Goal: Task Accomplishment & Management: Use online tool/utility

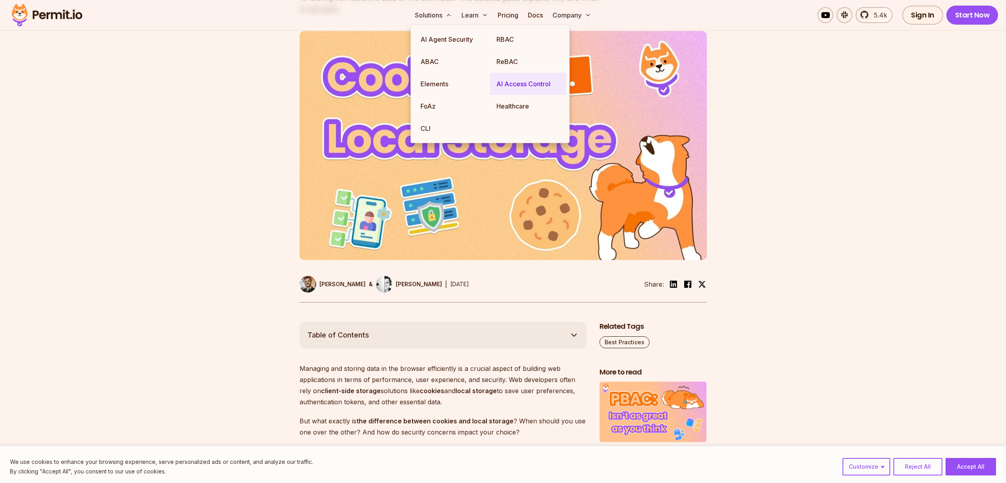
click at [500, 82] on link "AI Access Control" at bounding box center [528, 84] width 76 height 22
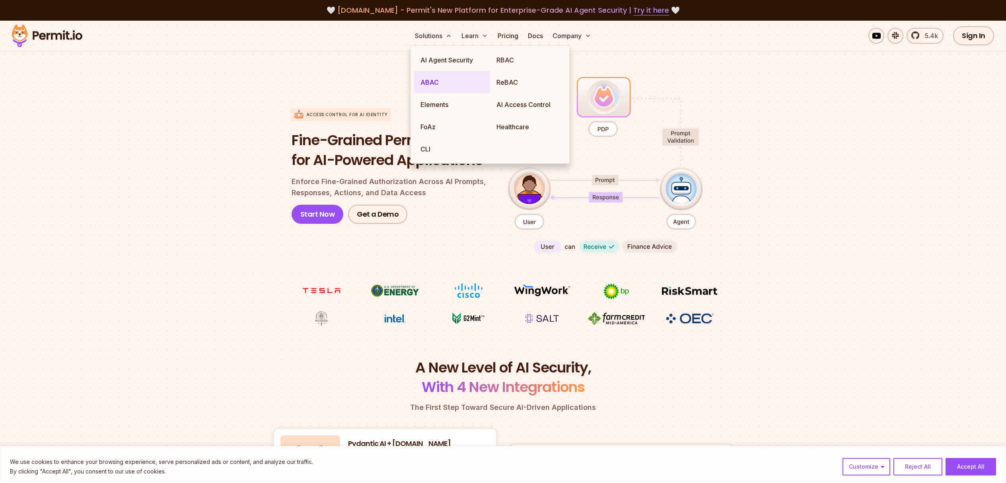
click at [435, 80] on link "ABAC" at bounding box center [452, 82] width 76 height 22
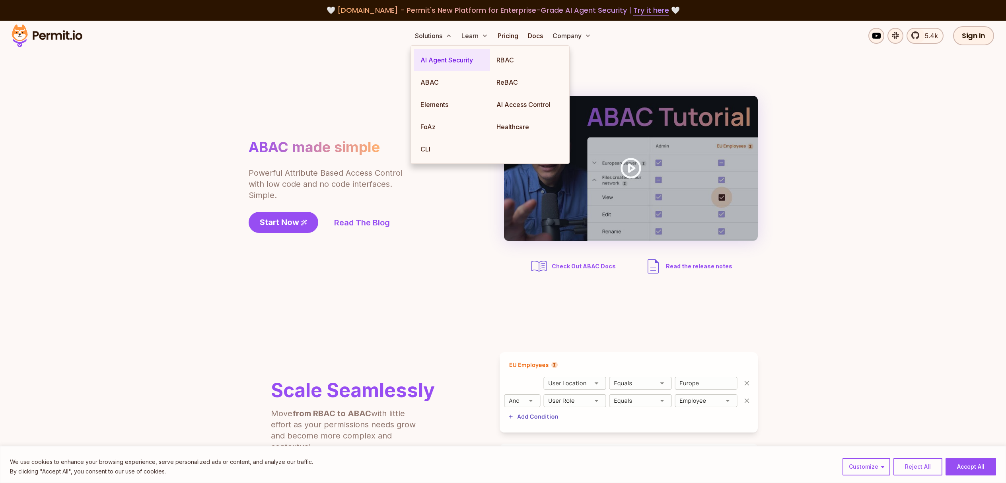
click at [447, 58] on link "AI Agent Security" at bounding box center [452, 60] width 76 height 22
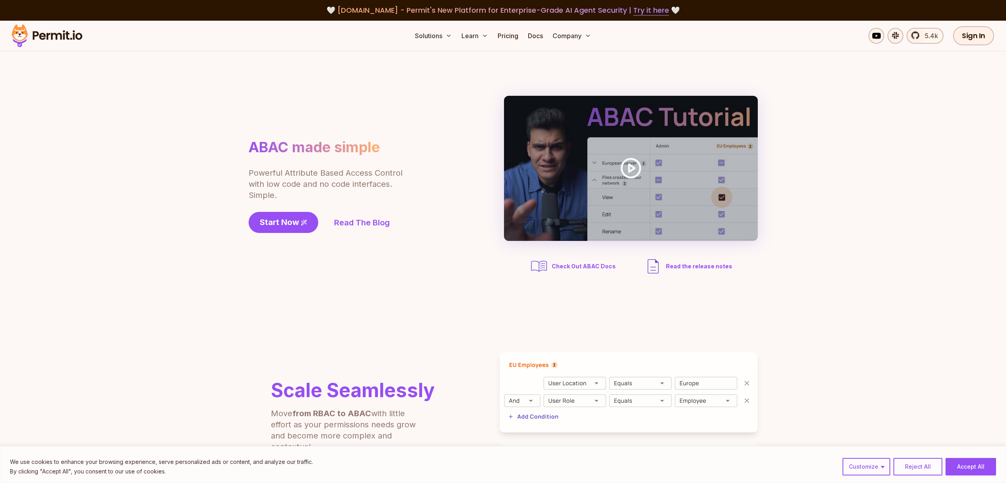
click at [64, 37] on img at bounding box center [47, 35] width 78 height 27
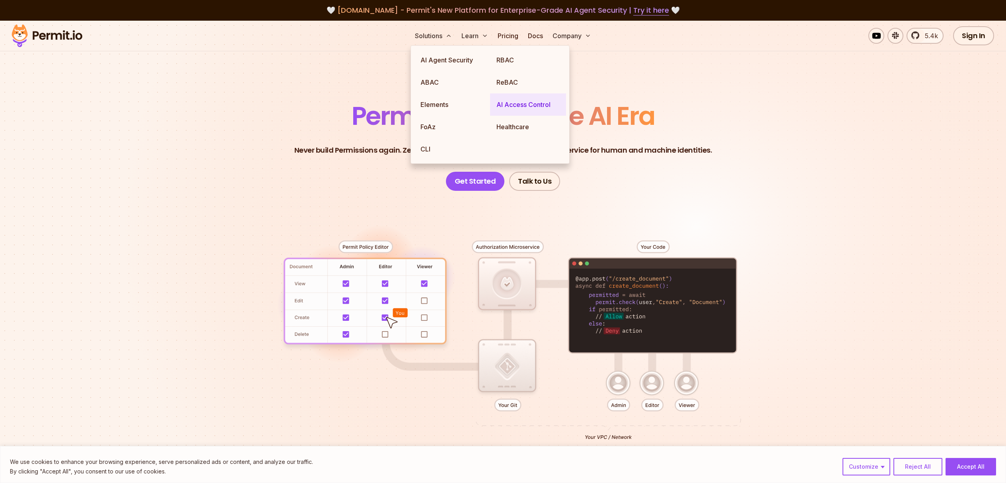
click at [512, 107] on link "AI Access Control" at bounding box center [528, 104] width 76 height 22
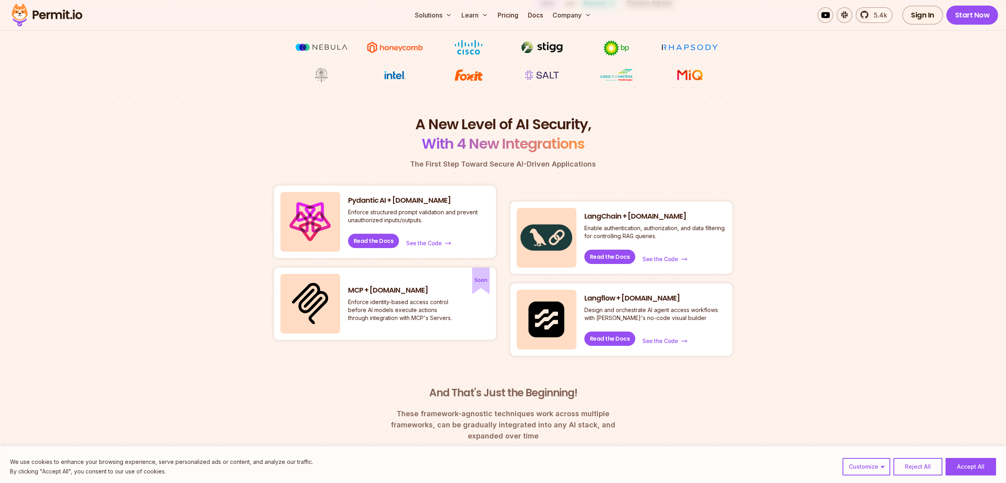
scroll to position [244, 0]
drag, startPoint x: 586, startPoint y: 217, endPoint x: 673, endPoint y: 210, distance: 87.4
click at [673, 210] on div "LangChain + Permit.io Enable authentication, authorization, and data filtering …" at bounding box center [621, 237] width 222 height 72
click at [671, 213] on div "LangChain + Permit.io Enable authentication, authorization, and data filtering …" at bounding box center [621, 237] width 222 height 72
drag, startPoint x: 654, startPoint y: 213, endPoint x: 580, endPoint y: 214, distance: 73.6
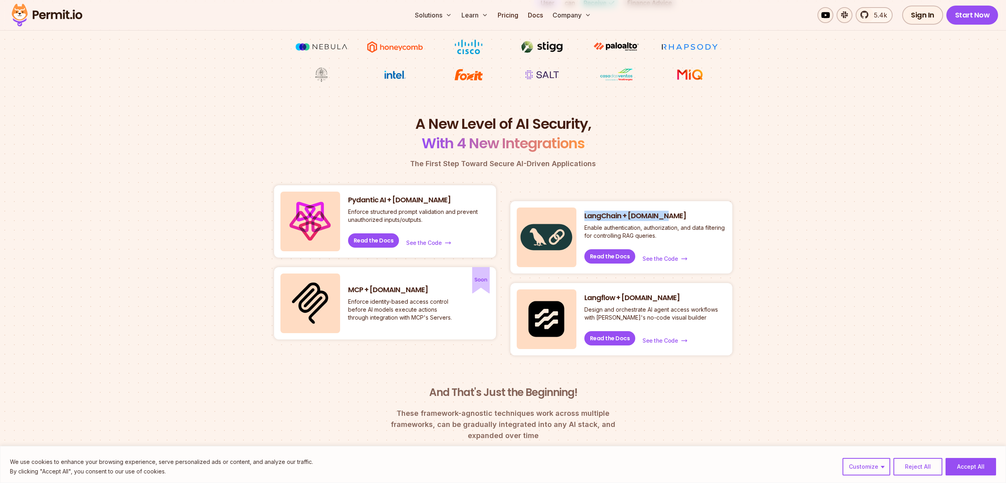
click at [580, 214] on div "LangChain + Permit.io Enable authentication, authorization, and data filtering …" at bounding box center [621, 237] width 222 height 72
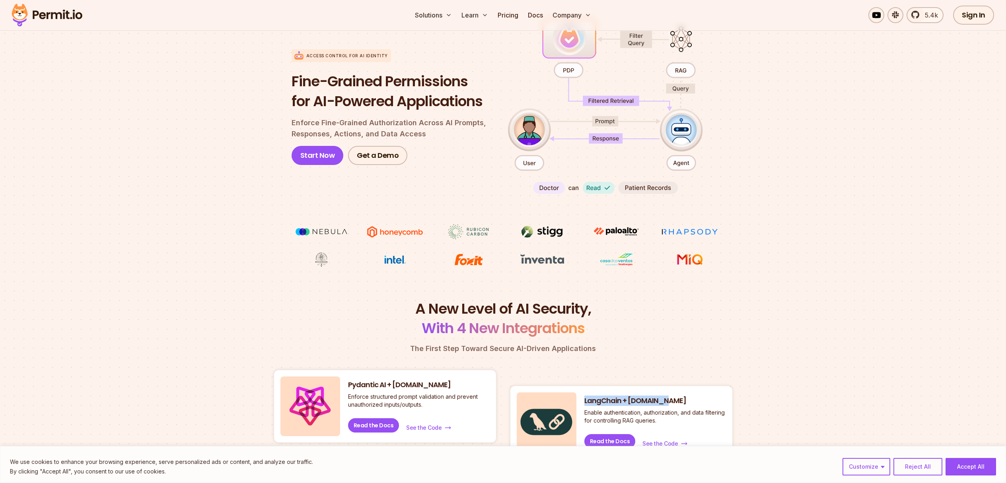
scroll to position [0, 0]
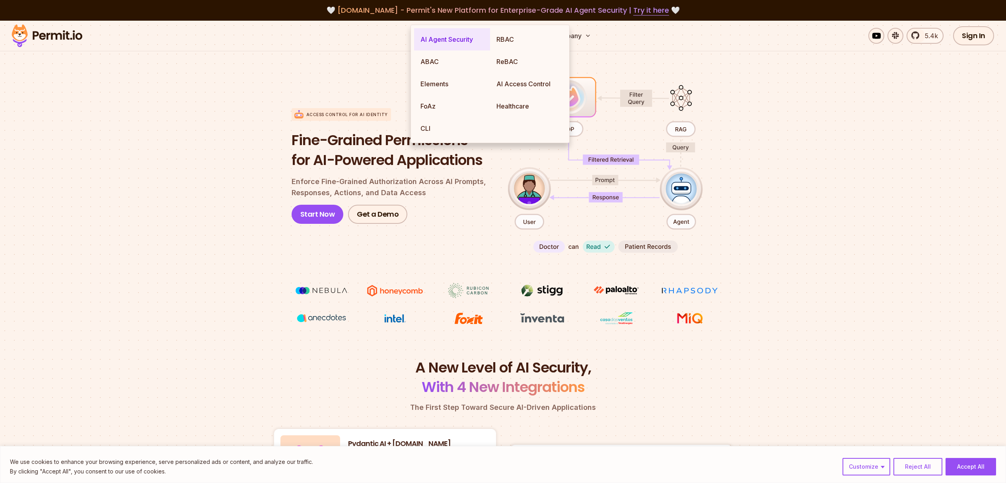
click at [446, 41] on link "AI Agent Security" at bounding box center [452, 39] width 76 height 22
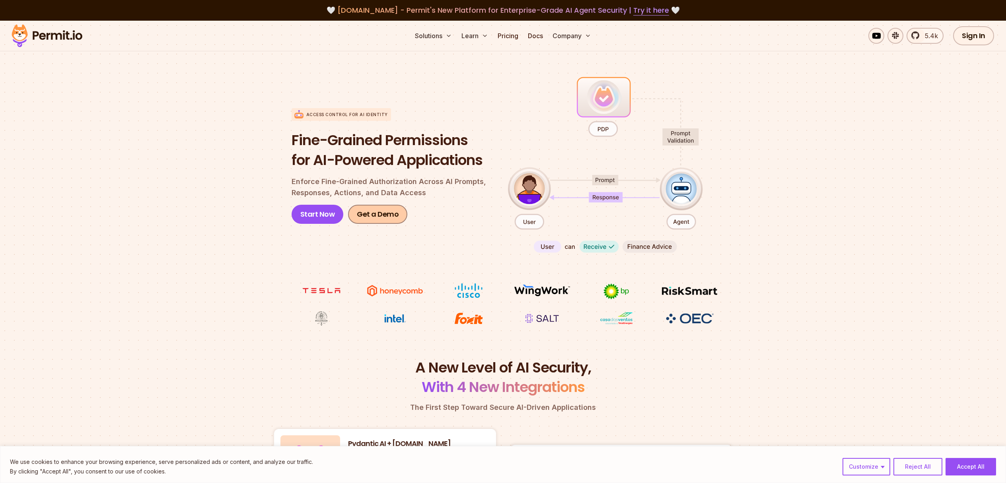
click at [383, 217] on link "Get a Demo" at bounding box center [377, 214] width 59 height 19
click at [58, 33] on img at bounding box center [47, 35] width 78 height 27
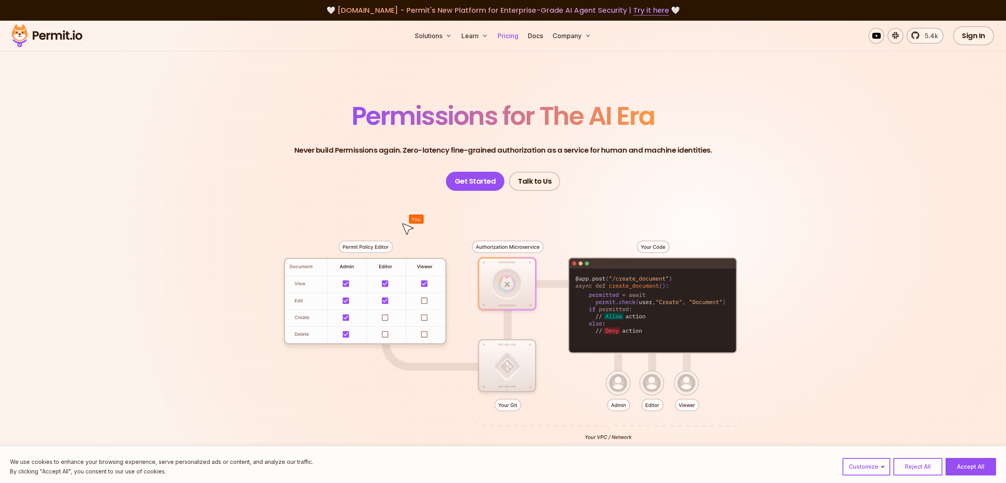
click at [497, 43] on link "Pricing" at bounding box center [507, 36] width 27 height 16
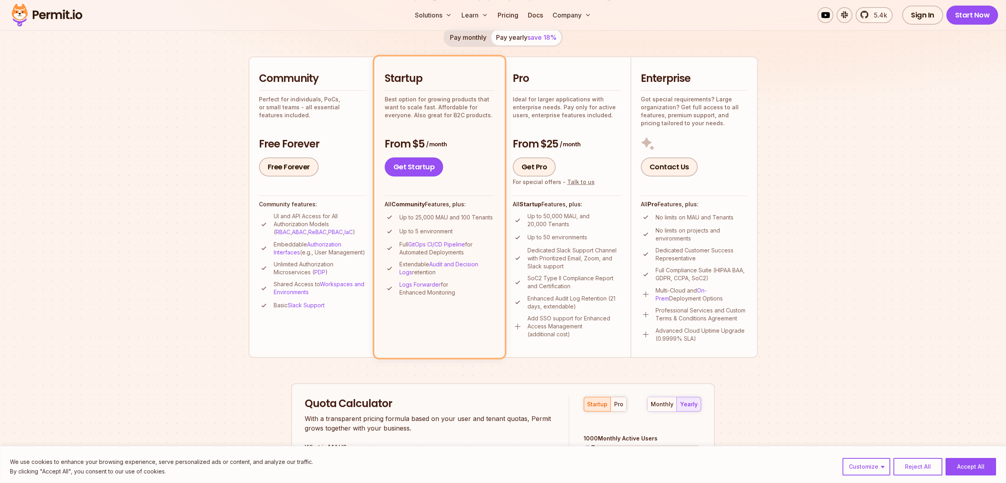
scroll to position [397, 0]
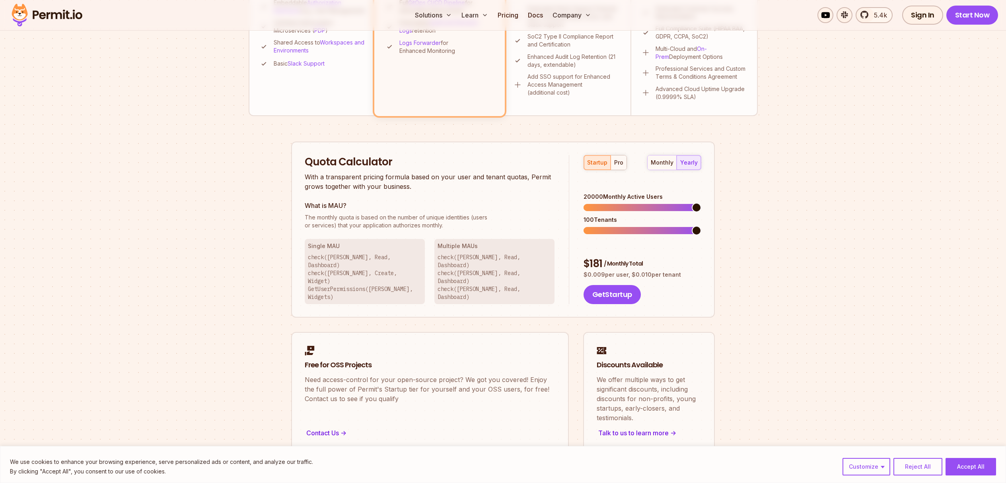
click at [701, 203] on span at bounding box center [697, 208] width 10 height 10
click at [620, 168] on button "pro" at bounding box center [619, 163] width 16 height 14
click at [701, 204] on span at bounding box center [643, 207] width 118 height 7
click at [701, 226] on span at bounding box center [697, 231] width 10 height 10
click at [880, 17] on span "5.4k" at bounding box center [878, 15] width 18 height 10
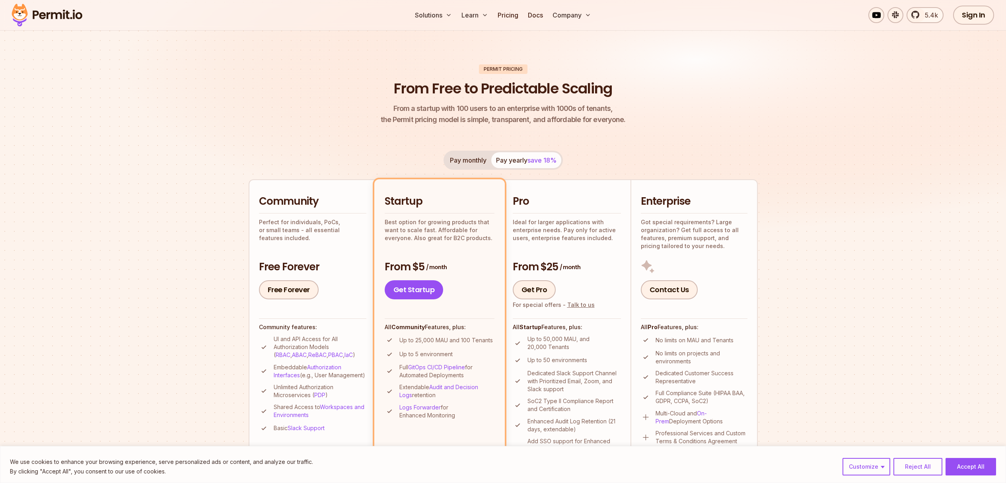
scroll to position [66, 0]
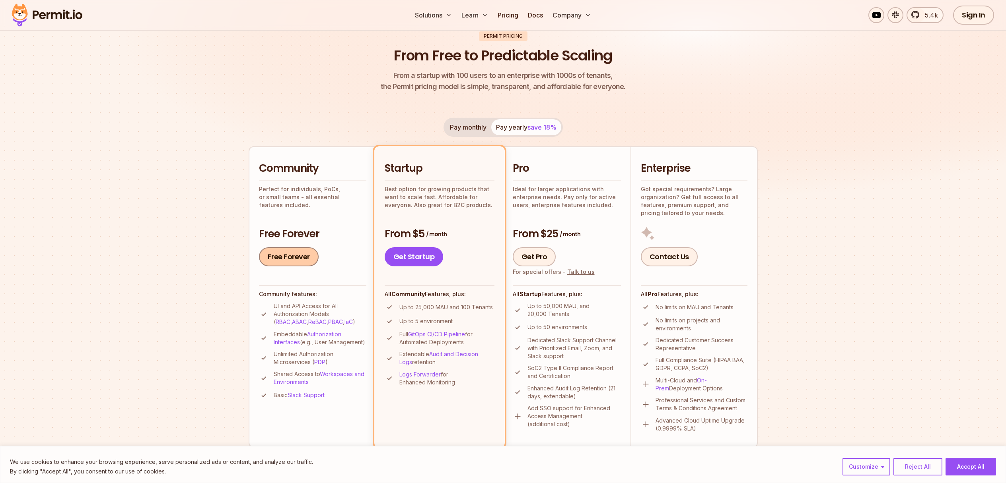
click at [287, 255] on link "Free Forever" at bounding box center [289, 256] width 60 height 19
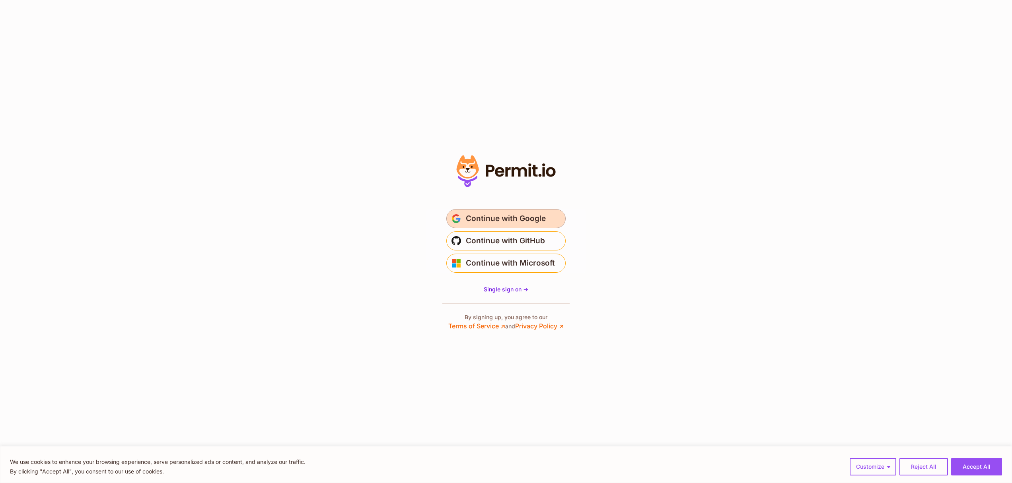
click at [520, 223] on span "Continue with Google" at bounding box center [506, 218] width 80 height 13
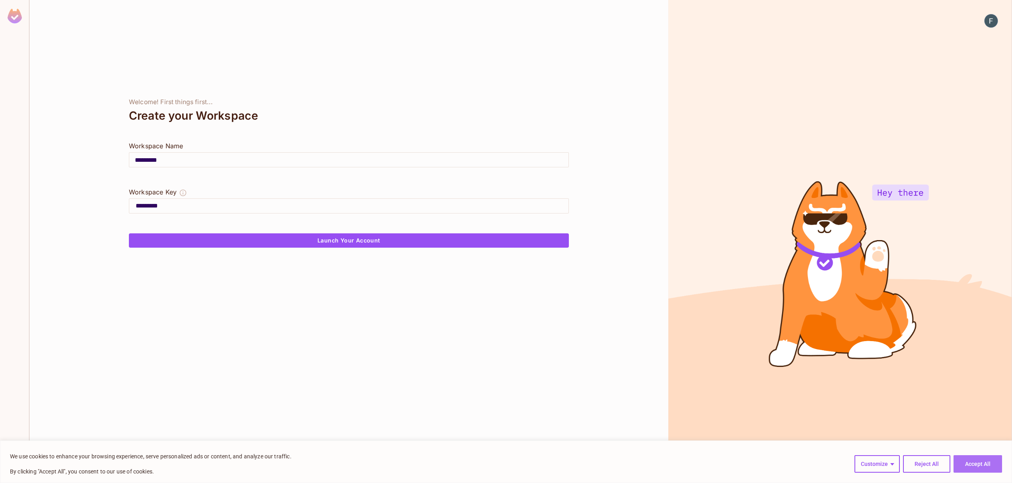
click at [959, 459] on button "Accept All" at bounding box center [978, 464] width 49 height 18
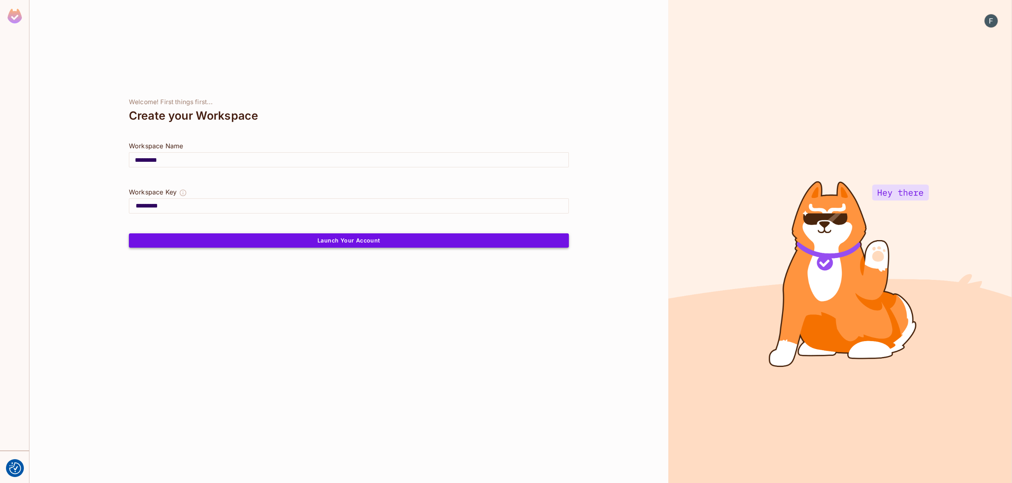
click at [293, 241] on button "Launch Your Account" at bounding box center [349, 241] width 440 height 14
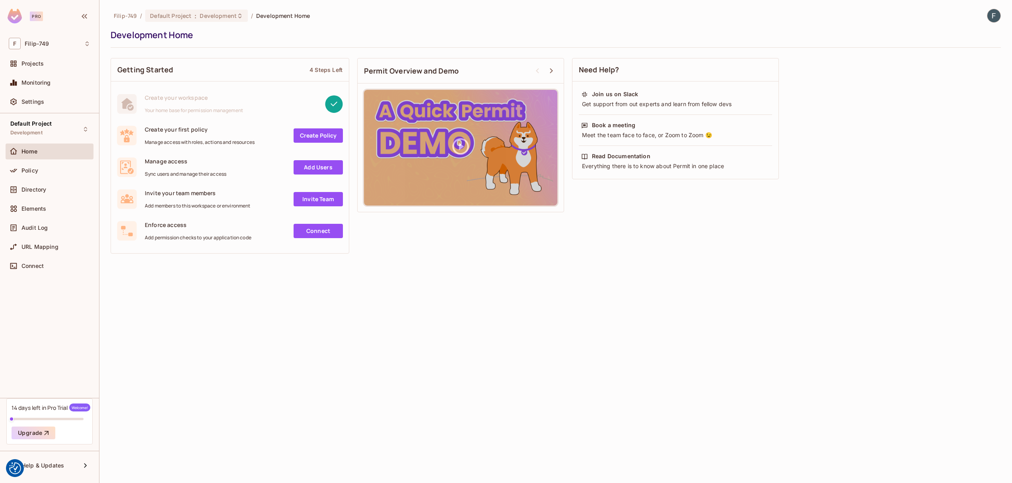
click at [309, 226] on link "Connect" at bounding box center [318, 231] width 49 height 14
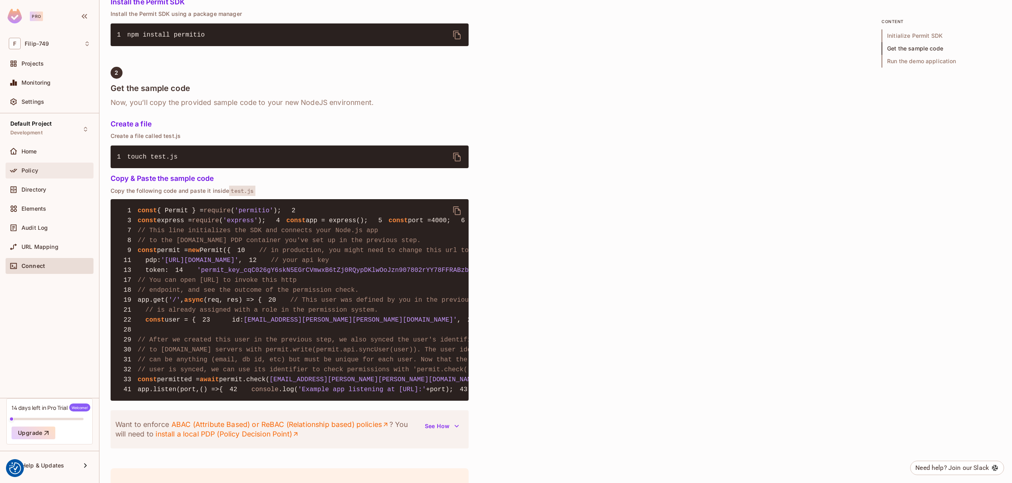
scroll to position [432, 0]
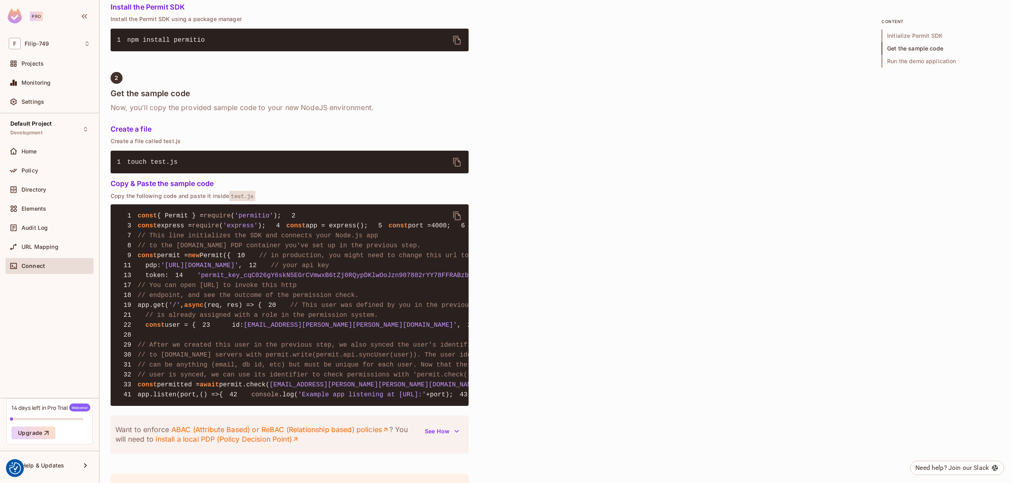
click at [53, 238] on div "Audit Log" at bounding box center [50, 229] width 88 height 19
click at [53, 241] on div "URL Mapping" at bounding box center [50, 247] width 88 height 16
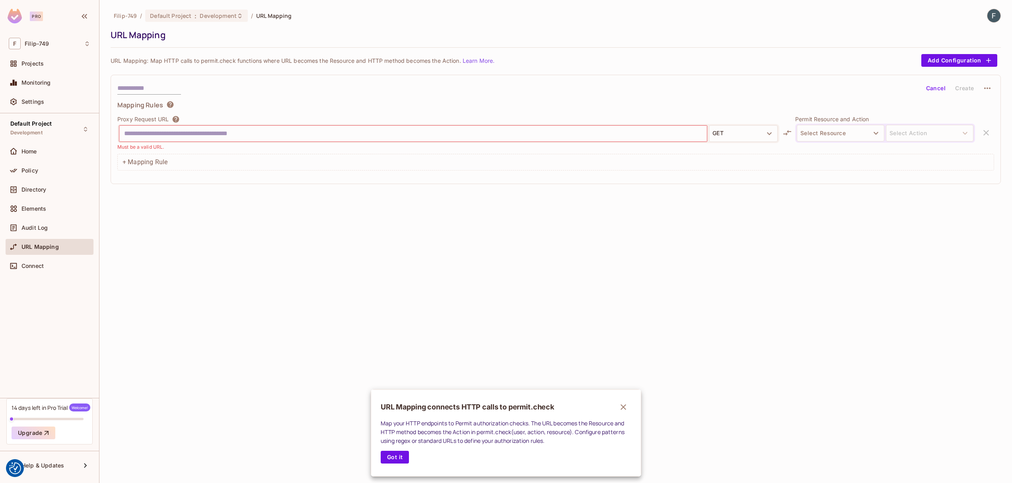
click at [56, 228] on div at bounding box center [506, 241] width 1012 height 483
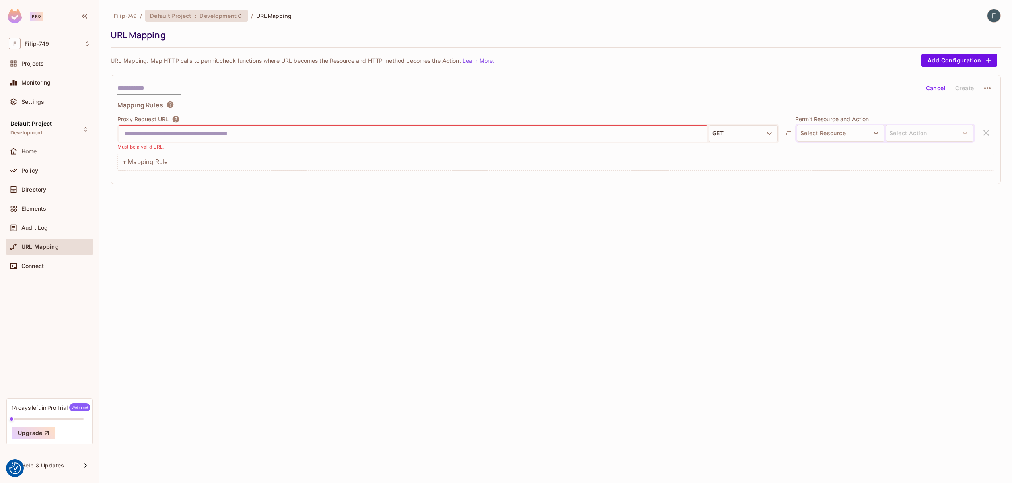
click at [223, 13] on span "Development" at bounding box center [218, 16] width 37 height 8
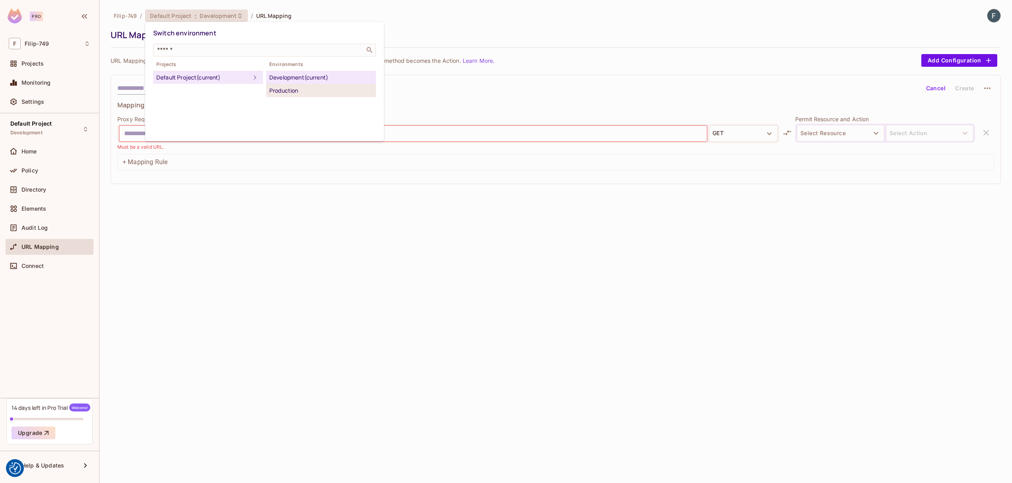
click at [294, 88] on div "Production" at bounding box center [320, 91] width 103 height 10
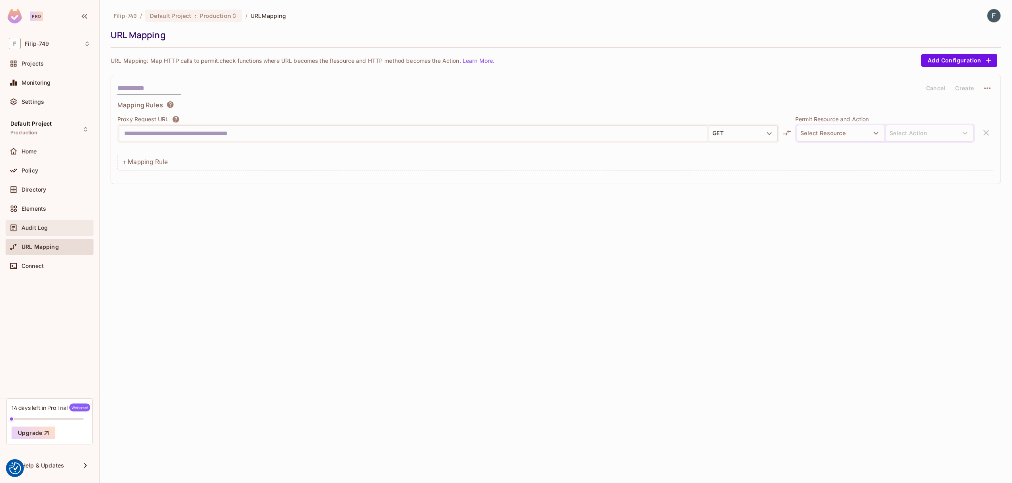
click at [44, 222] on div "Audit Log" at bounding box center [50, 228] width 88 height 16
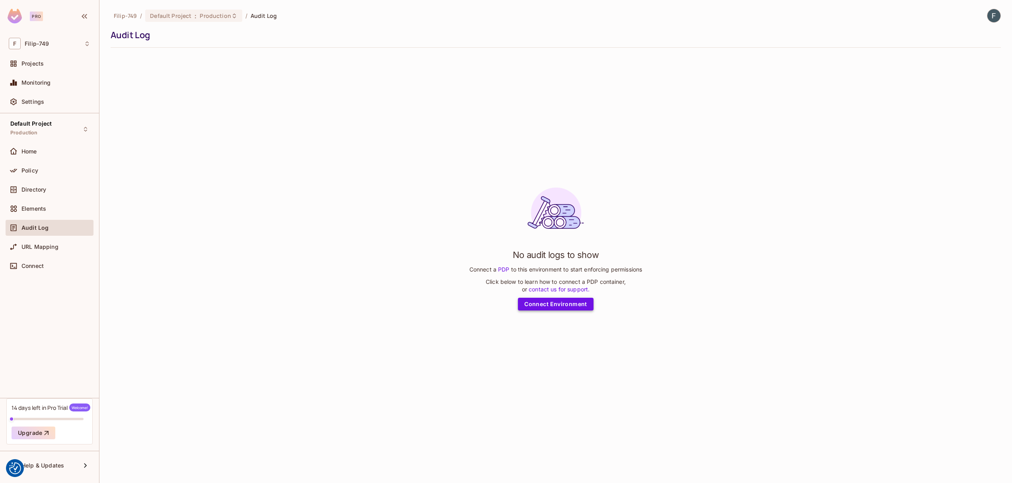
click at [529, 301] on link "Connect Environment" at bounding box center [556, 304] width 76 height 13
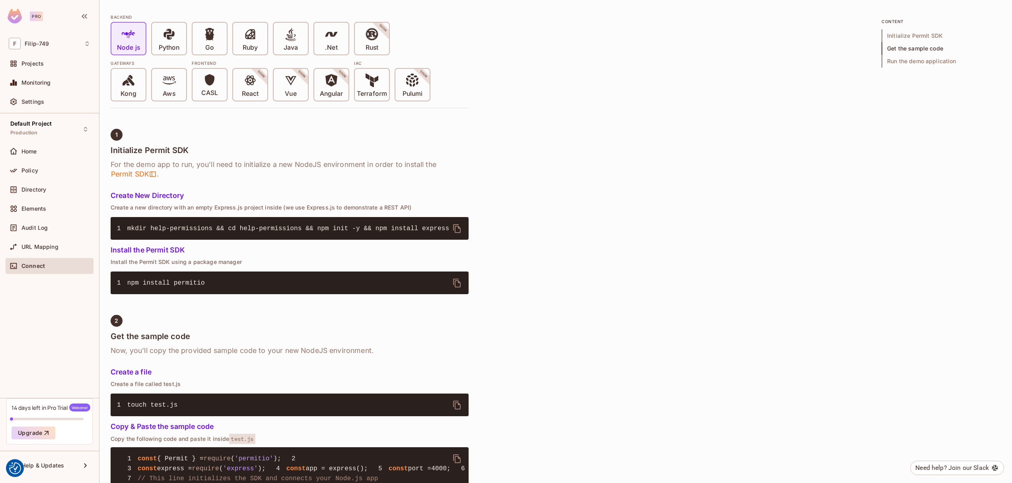
scroll to position [179, 0]
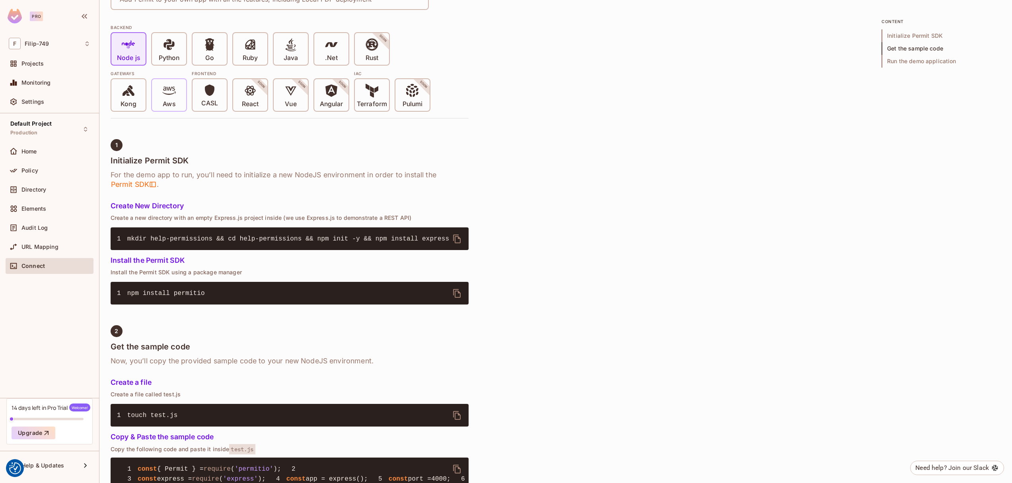
click at [167, 109] on div "Aws" at bounding box center [169, 95] width 34 height 32
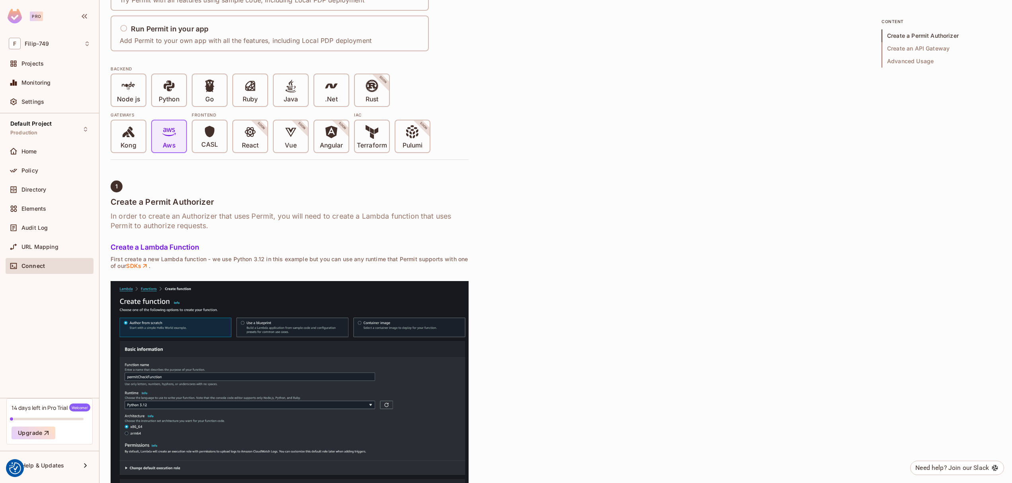
scroll to position [0, 0]
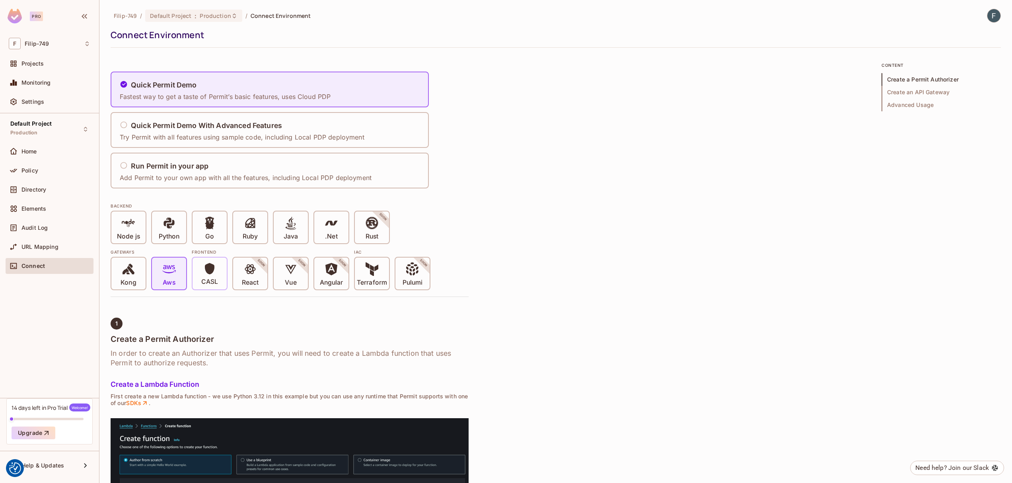
click at [214, 269] on icon at bounding box center [209, 269] width 13 height 13
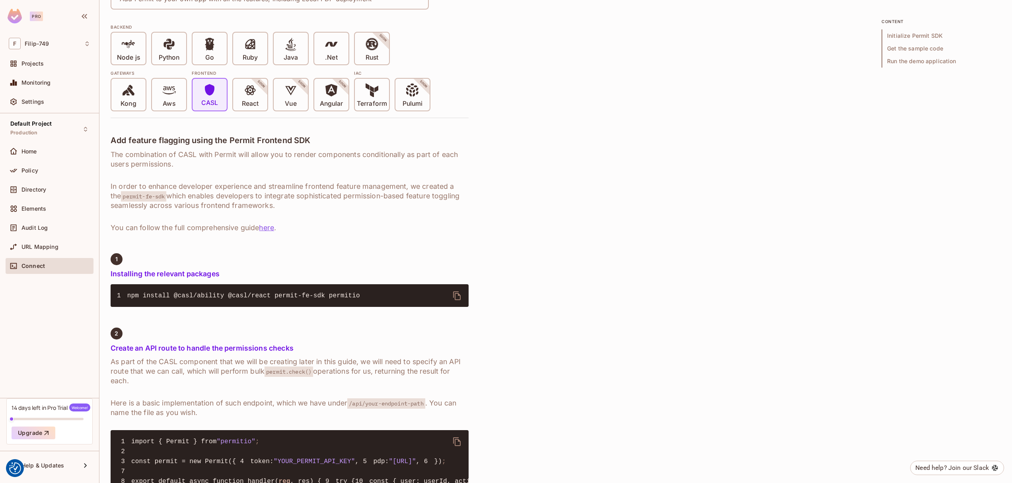
scroll to position [169, 0]
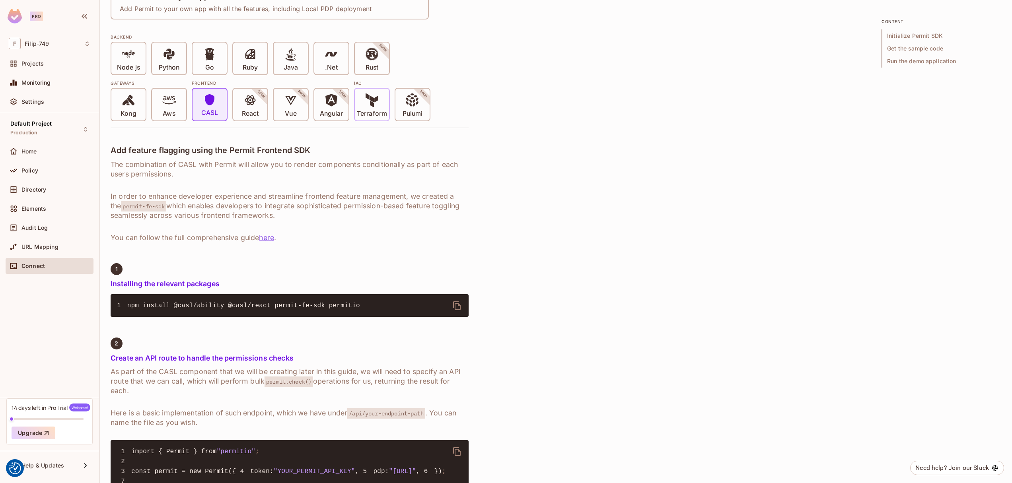
click at [370, 110] on p "Terraform" at bounding box center [372, 114] width 30 height 8
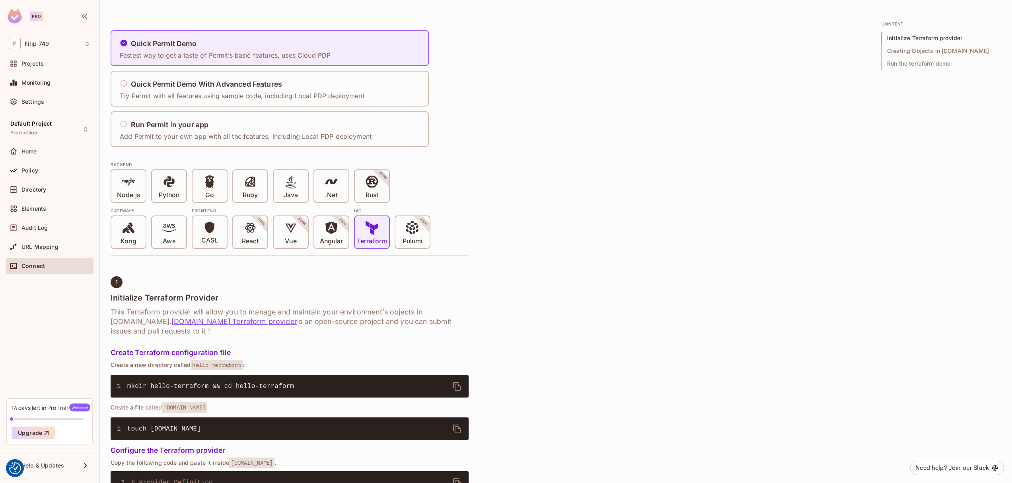
scroll to position [0, 0]
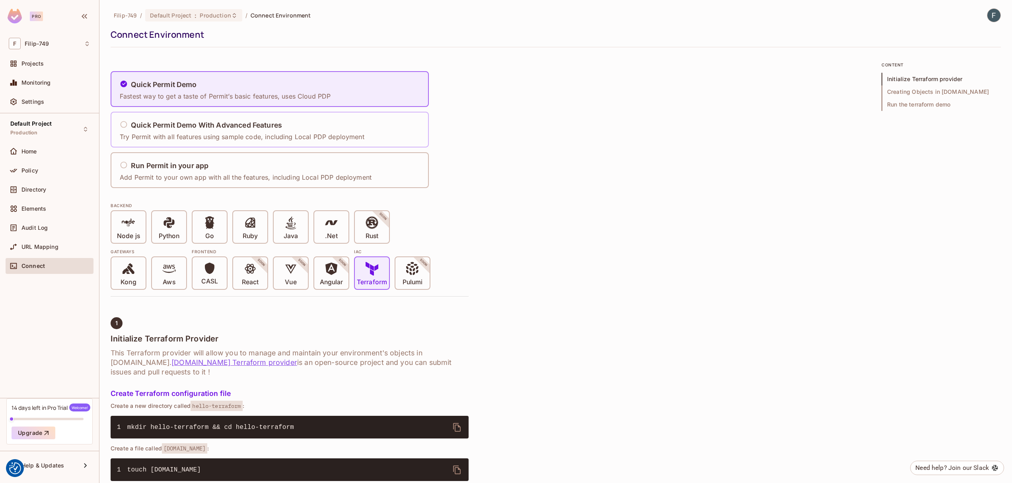
click at [307, 130] on div "Quick Permit Demo With Advanced Features" at bounding box center [242, 126] width 245 height 10
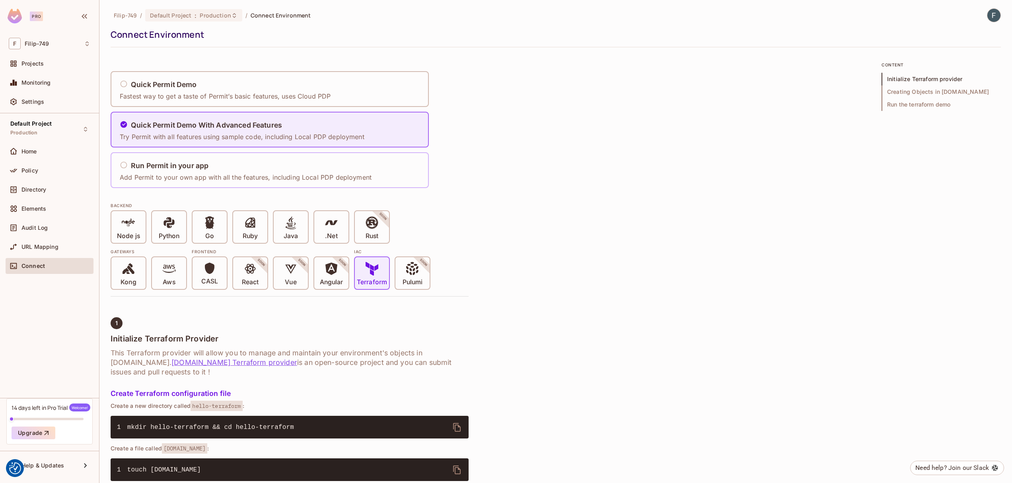
click at [258, 165] on div "Run Permit in your app" at bounding box center [246, 166] width 252 height 10
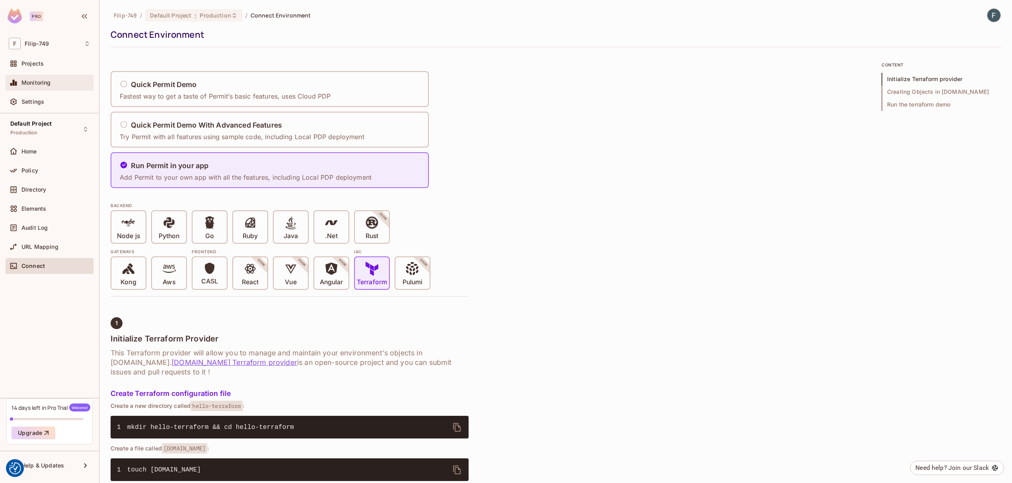
click at [66, 81] on div "Monitoring" at bounding box center [55, 83] width 69 height 6
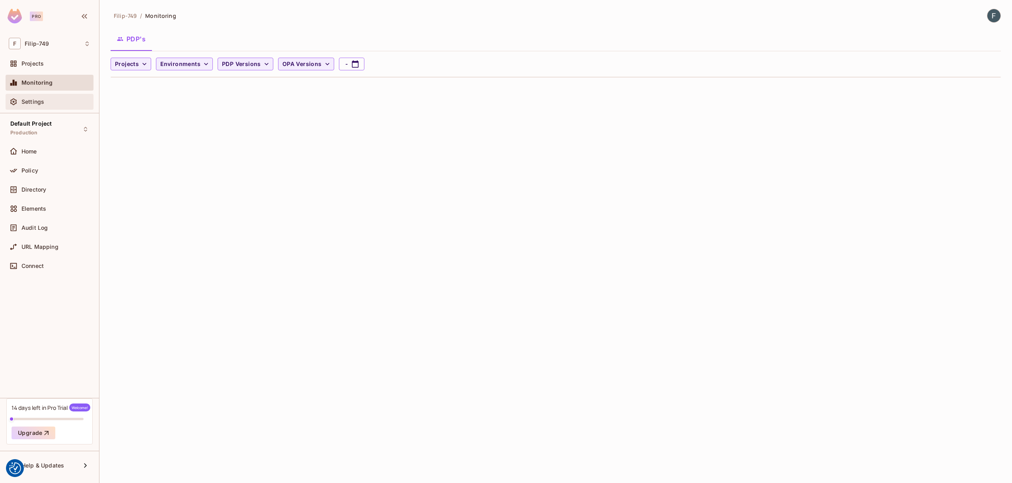
click at [55, 97] on div "Settings" at bounding box center [50, 102] width 82 height 10
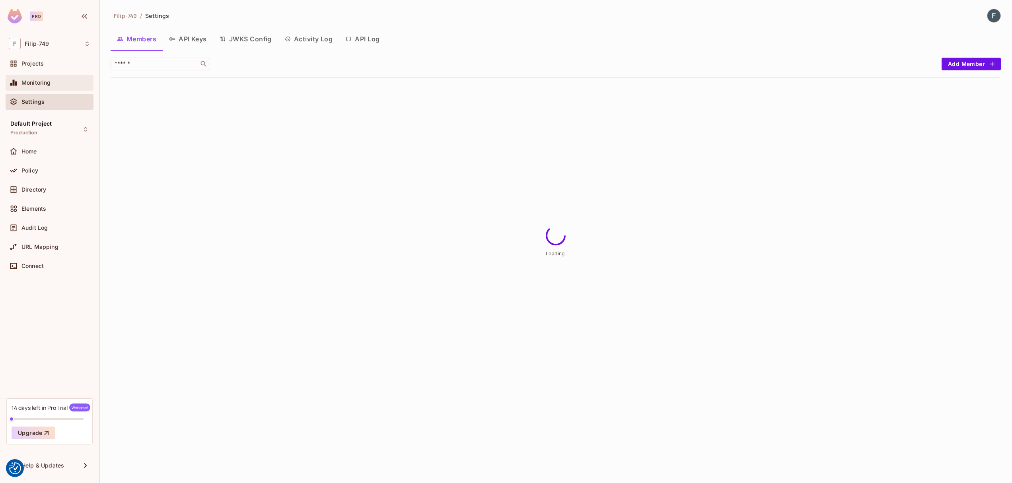
click at [57, 90] on div "Monitoring" at bounding box center [50, 83] width 88 height 16
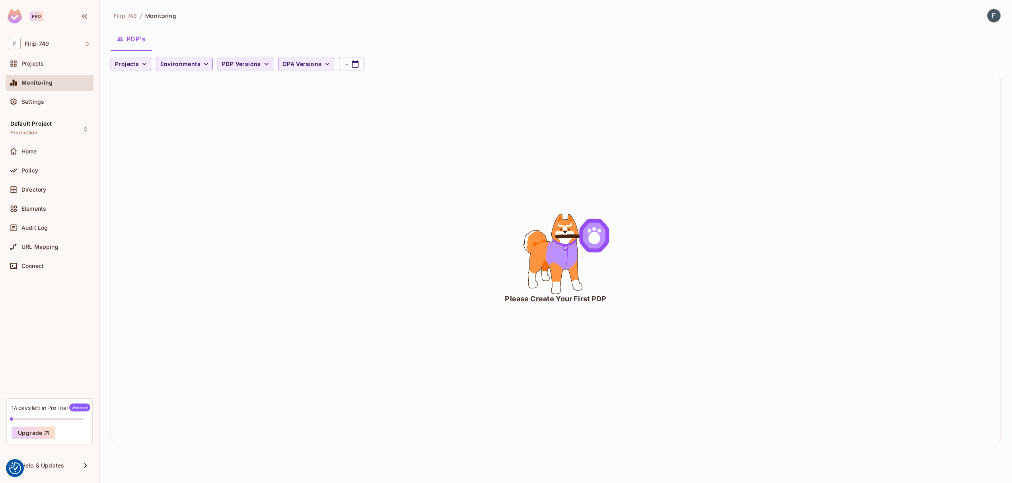
click at [255, 63] on span "PDP Versions" at bounding box center [241, 64] width 39 height 10
click at [255, 63] on div at bounding box center [506, 241] width 1012 height 483
click at [288, 62] on div "0.5.6 0.5.7-rc.1 0.6.0 0.6.0-alpha.3 0.6.0-alpha.4 0.6.0-alpha.5 0.6.0-alpha.6 …" at bounding box center [506, 79] width 1012 height 159
click at [306, 63] on span "OPA Versions" at bounding box center [301, 64] width 39 height 10
click at [306, 63] on div at bounding box center [506, 241] width 1012 height 483
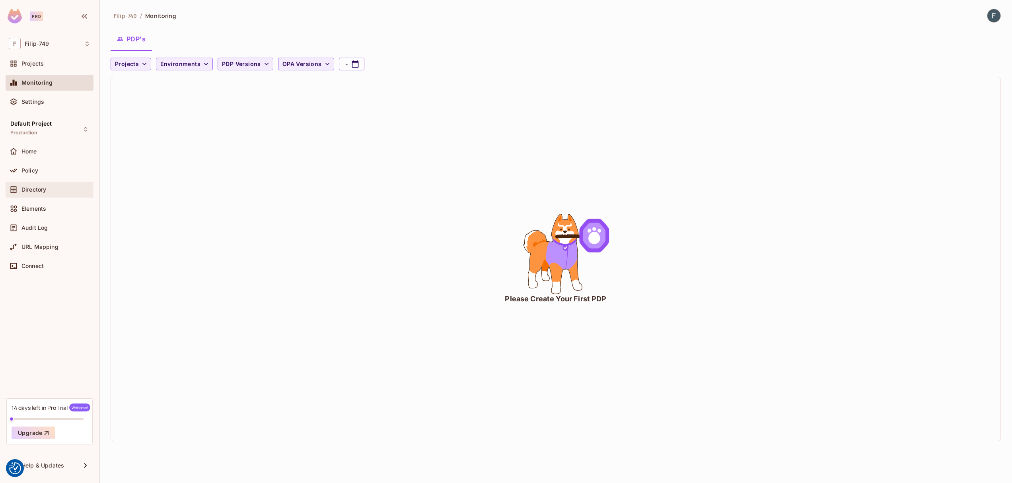
click at [40, 187] on span "Directory" at bounding box center [33, 190] width 25 height 6
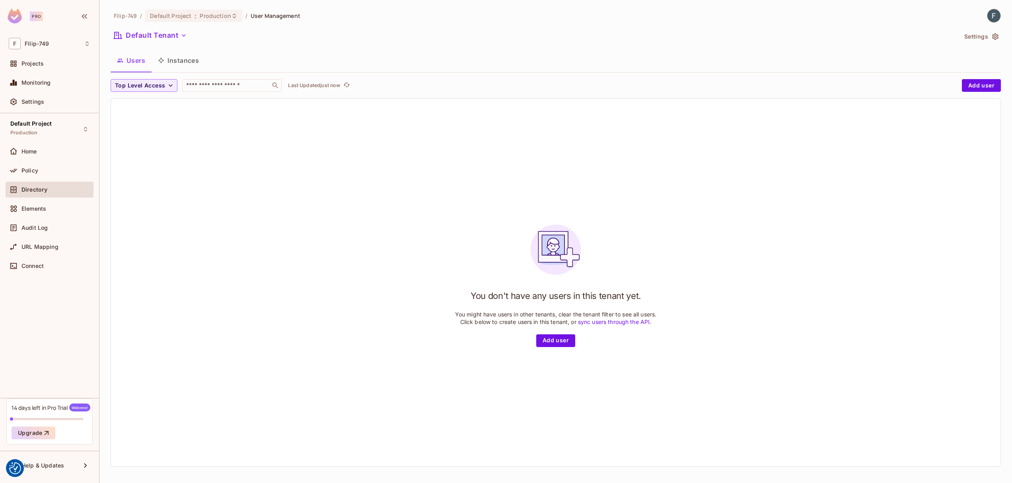
click at [48, 200] on div "Directory" at bounding box center [50, 191] width 88 height 19
click at [163, 37] on button "Default Tenant" at bounding box center [151, 35] width 80 height 13
click at [163, 37] on div at bounding box center [506, 241] width 1012 height 483
click at [168, 26] on div "Filip-749 / Default Project : Production / User Management Default Tenant Setti…" at bounding box center [556, 241] width 890 height 465
click at [166, 30] on button "Default Tenant" at bounding box center [151, 35] width 80 height 13
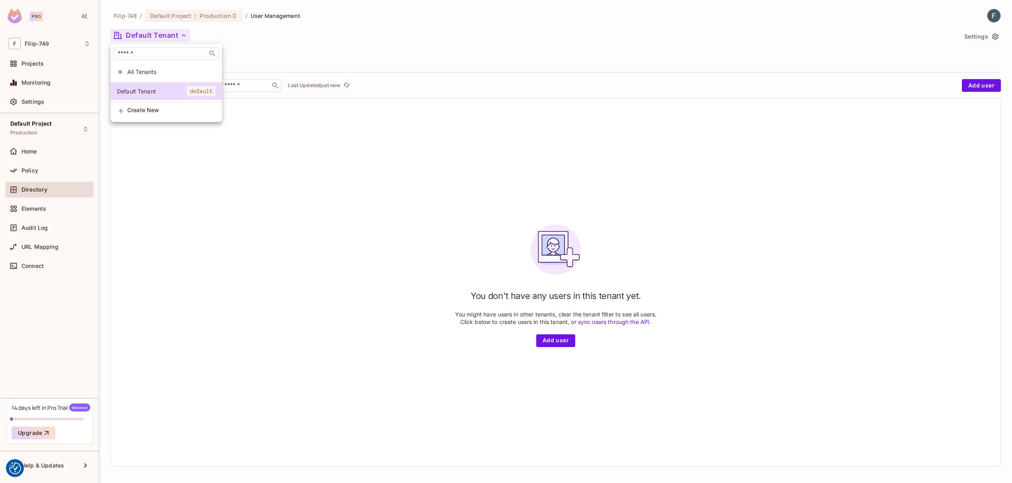
click at [144, 102] on div "Default Tenant default" at bounding box center [166, 92] width 111 height 20
click at [151, 113] on span "Create New" at bounding box center [171, 110] width 88 height 6
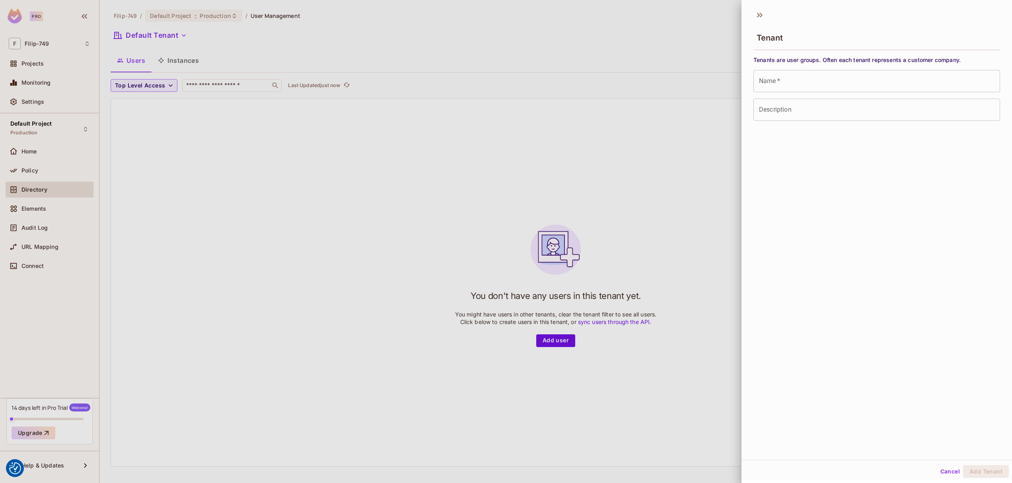
click at [803, 106] on input "Description" at bounding box center [876, 110] width 247 height 22
click at [757, 16] on icon at bounding box center [759, 15] width 13 height 13
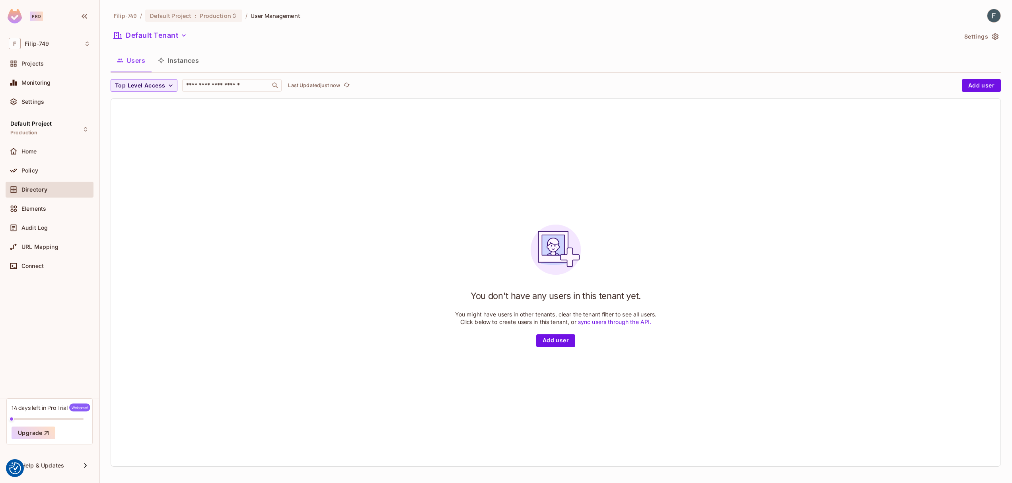
click at [394, 147] on div "You don't have any users in this tenant yet. You might have users in other tena…" at bounding box center [555, 283] width 889 height 368
click at [179, 60] on button "Instances" at bounding box center [179, 61] width 54 height 20
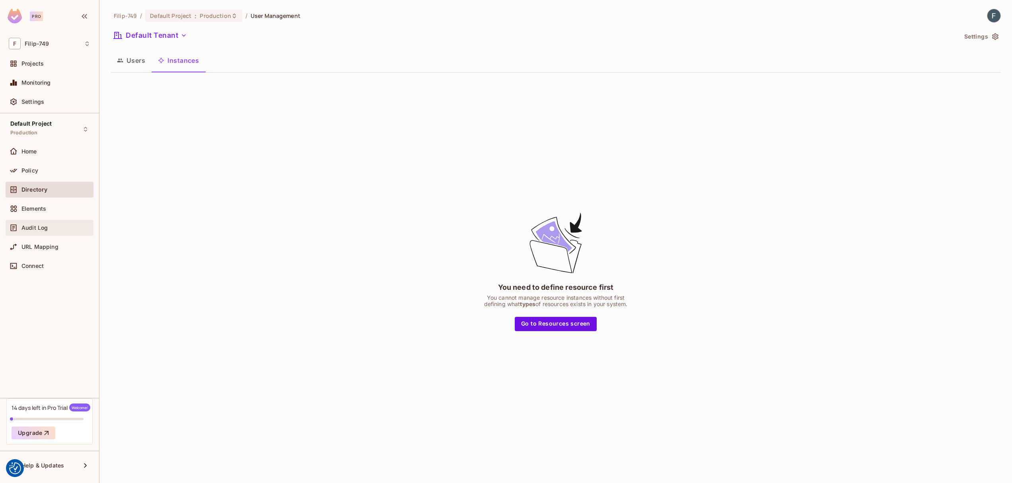
click at [38, 228] on span "Audit Log" at bounding box center [34, 228] width 26 height 6
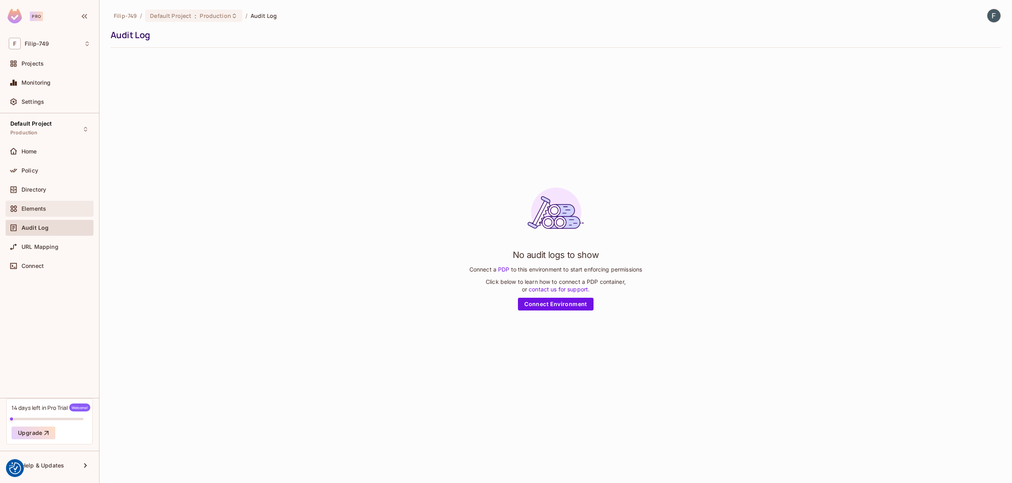
click at [44, 212] on div "Elements" at bounding box center [50, 209] width 82 height 10
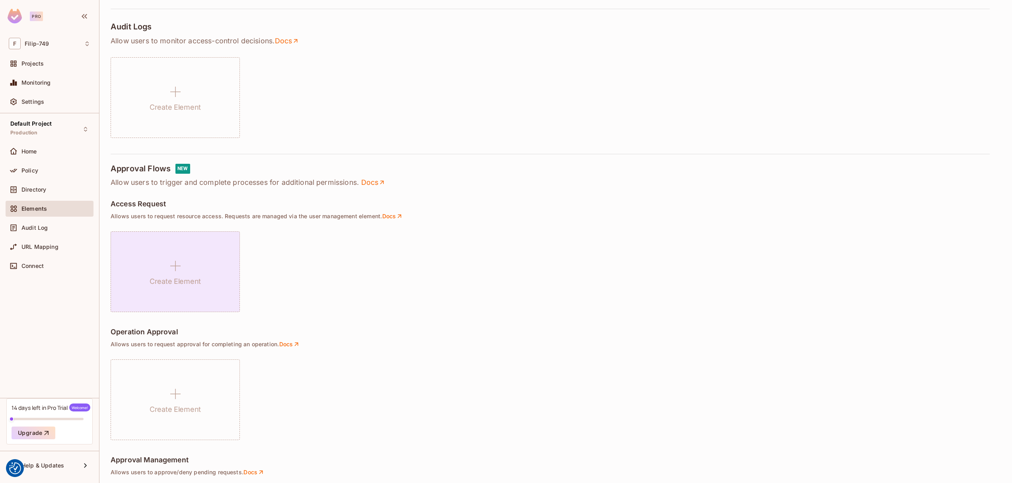
scroll to position [403, 0]
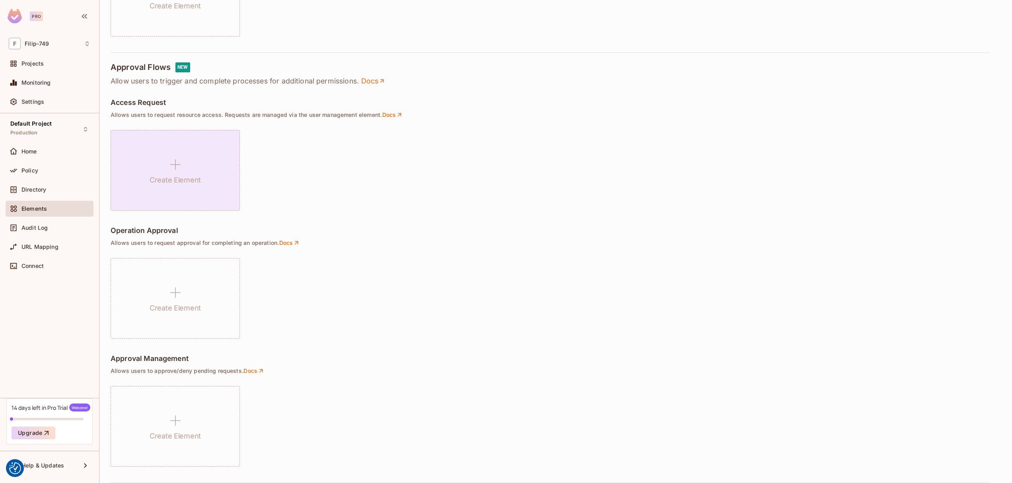
click at [179, 191] on div "Create Element" at bounding box center [175, 170] width 129 height 81
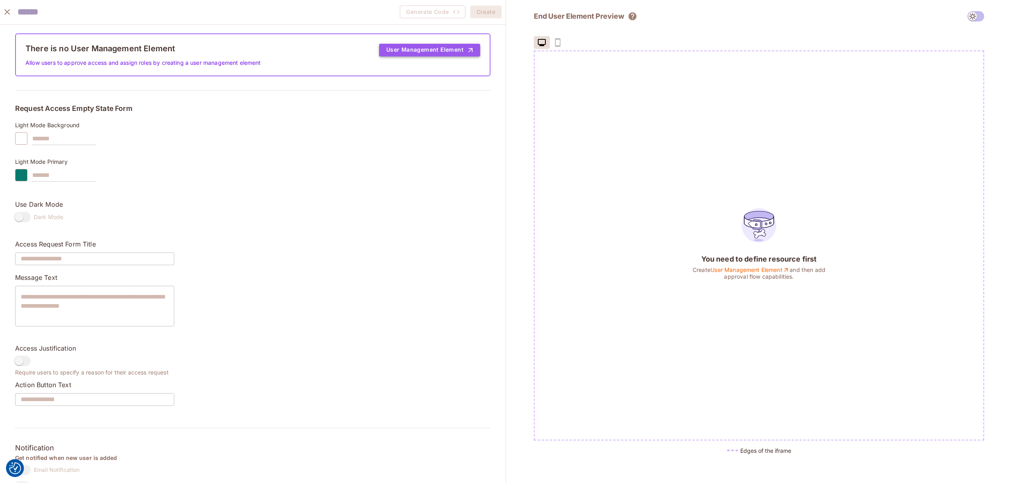
click at [414, 50] on button "User Management Element" at bounding box center [429, 50] width 101 height 13
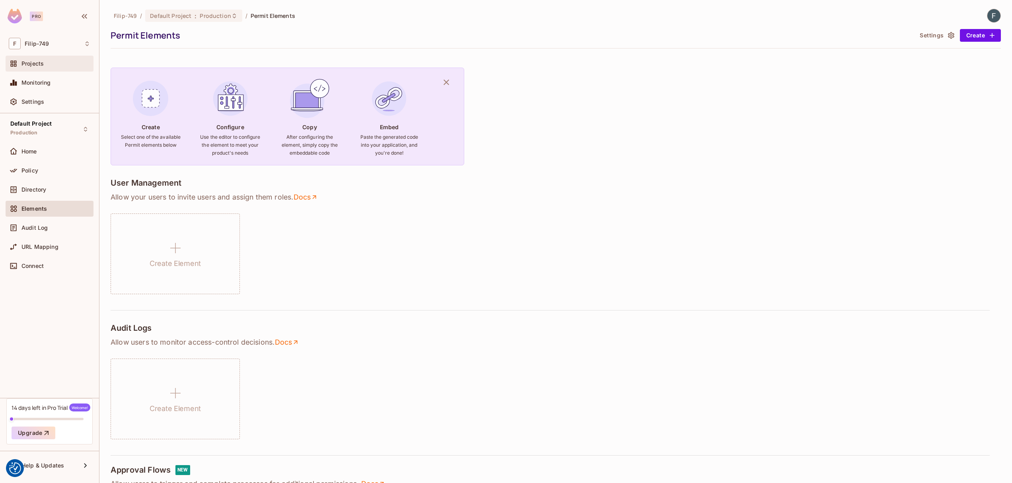
click at [44, 65] on div "Projects" at bounding box center [55, 63] width 69 height 6
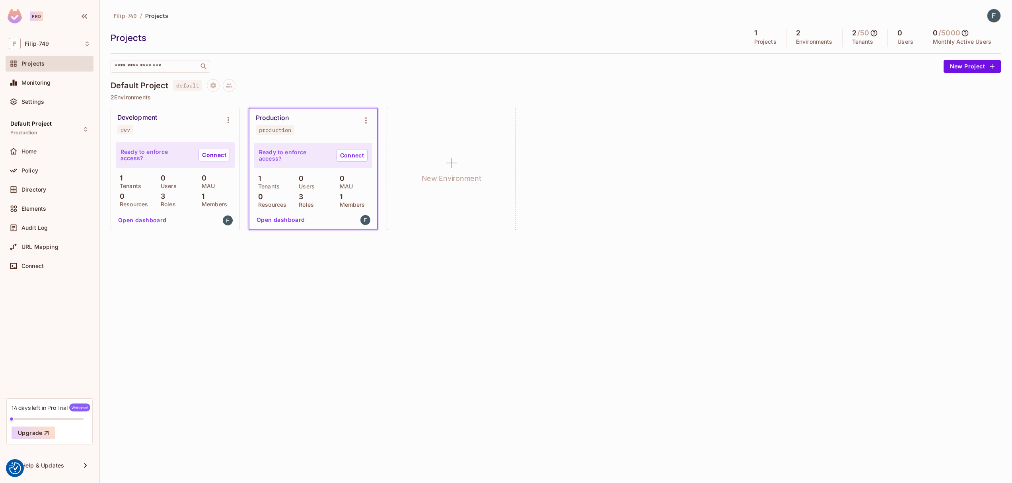
click at [180, 122] on div "Development dev" at bounding box center [168, 124] width 103 height 21
click at [342, 185] on p "MAU" at bounding box center [344, 186] width 17 height 6
click at [300, 202] on p "Roles" at bounding box center [304, 205] width 19 height 6
click at [138, 221] on button "Open dashboard" at bounding box center [142, 220] width 55 height 13
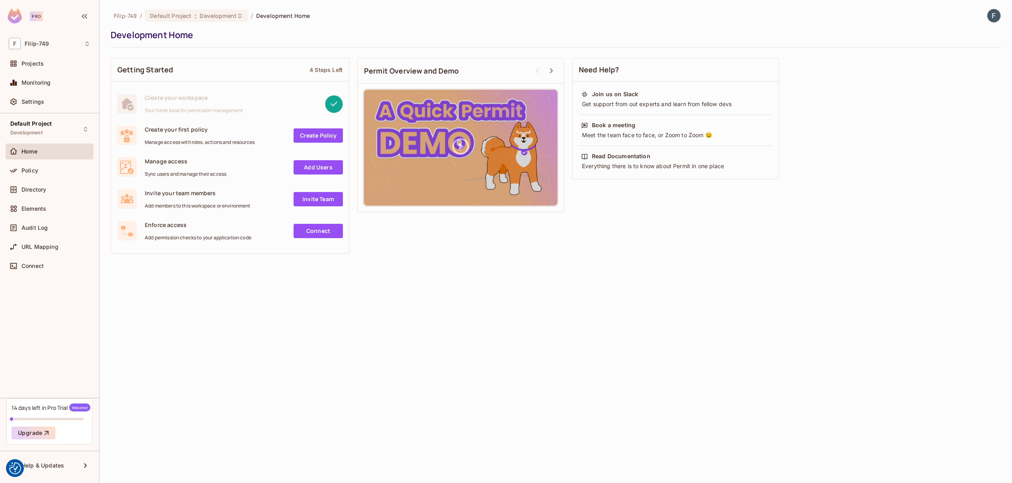
click at [316, 133] on link "Create Policy" at bounding box center [318, 135] width 49 height 14
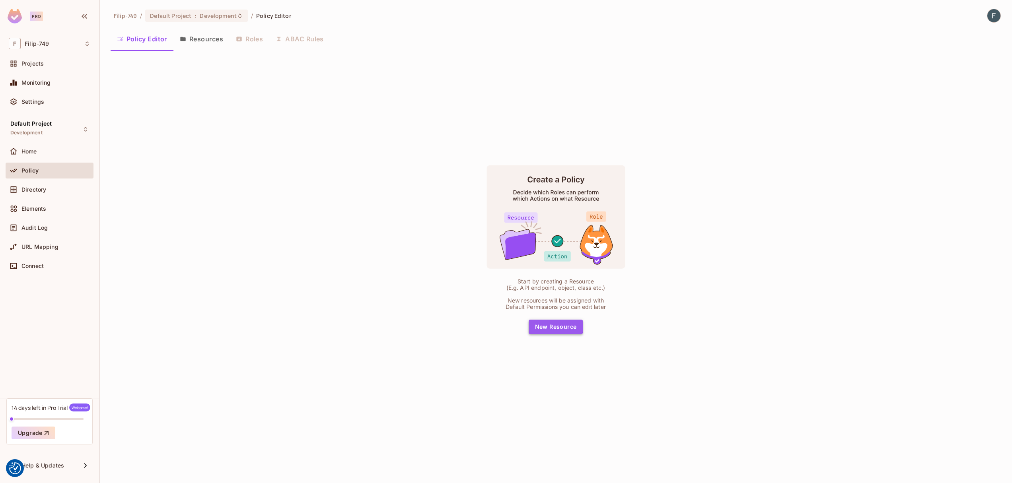
click at [537, 322] on button "New Resource" at bounding box center [556, 327] width 54 height 14
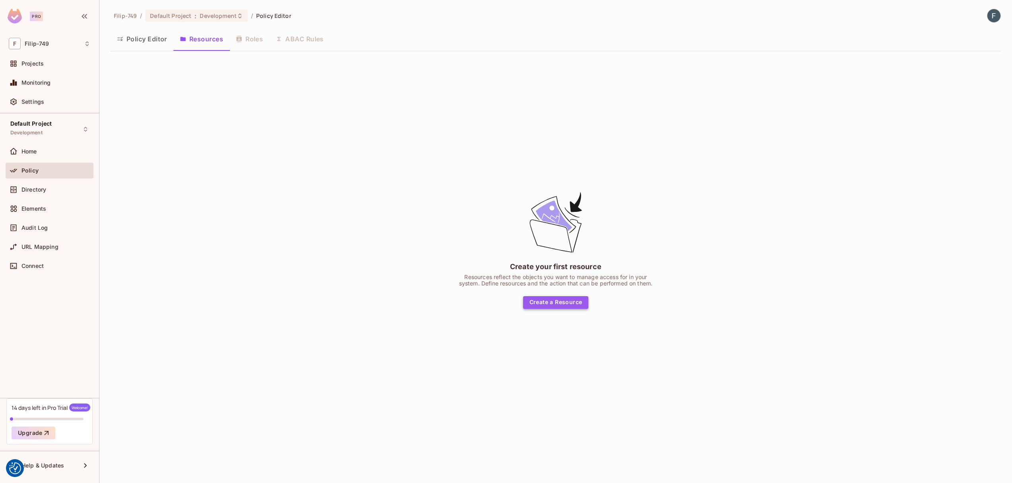
click at [557, 298] on button "Create a Resource" at bounding box center [556, 302] width 66 height 13
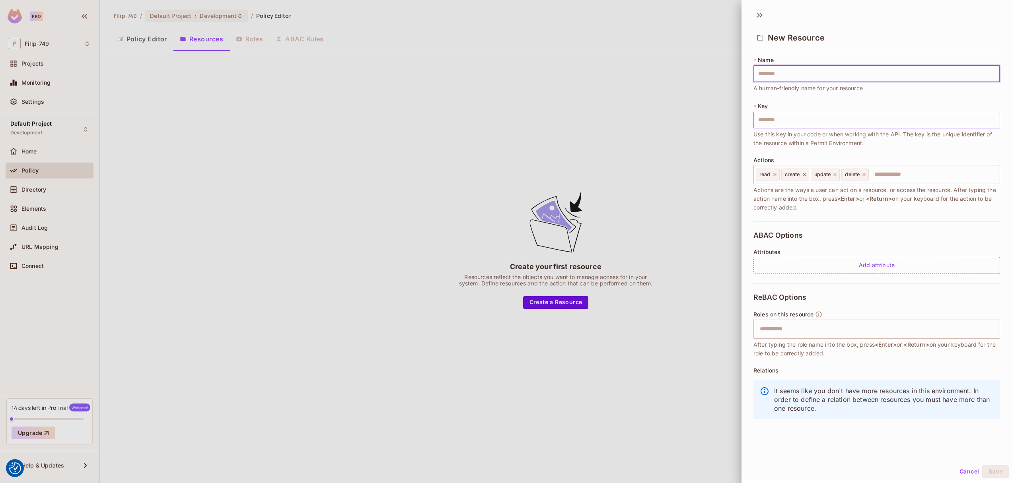
click at [804, 123] on input "text" at bounding box center [876, 120] width 247 height 17
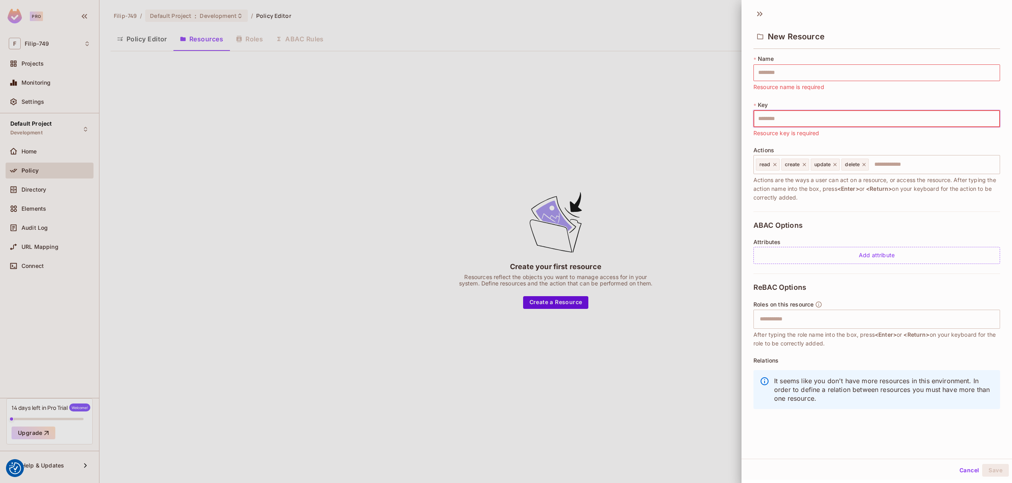
click at [218, 60] on div at bounding box center [506, 241] width 1012 height 483
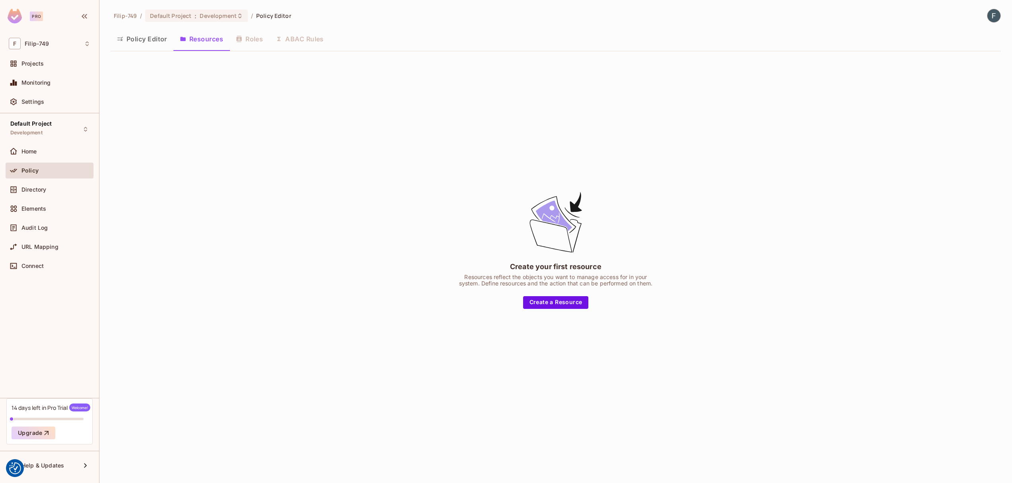
click at [237, 43] on div "Policy Editor Resources Roles ABAC Rules" at bounding box center [556, 39] width 890 height 20
click at [252, 39] on div "Policy Editor Resources Roles ABAC Rules" at bounding box center [556, 39] width 890 height 20
click at [292, 39] on div "Policy Editor Resources Roles ABAC Rules" at bounding box center [556, 39] width 890 height 20
click at [243, 41] on div "Policy Editor Resources Roles ABAC Rules" at bounding box center [556, 39] width 890 height 20
click at [551, 302] on button "Create a Resource" at bounding box center [556, 302] width 66 height 13
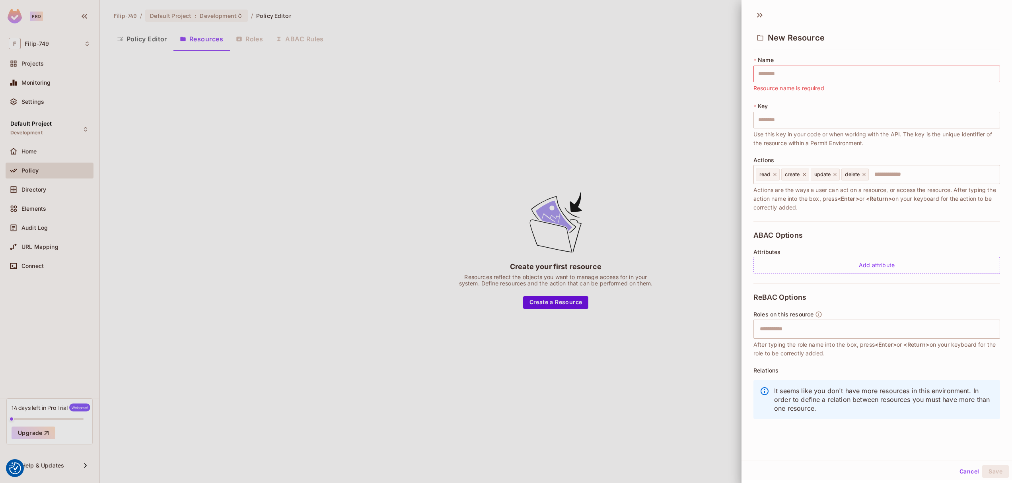
click at [214, 49] on div at bounding box center [506, 241] width 1012 height 483
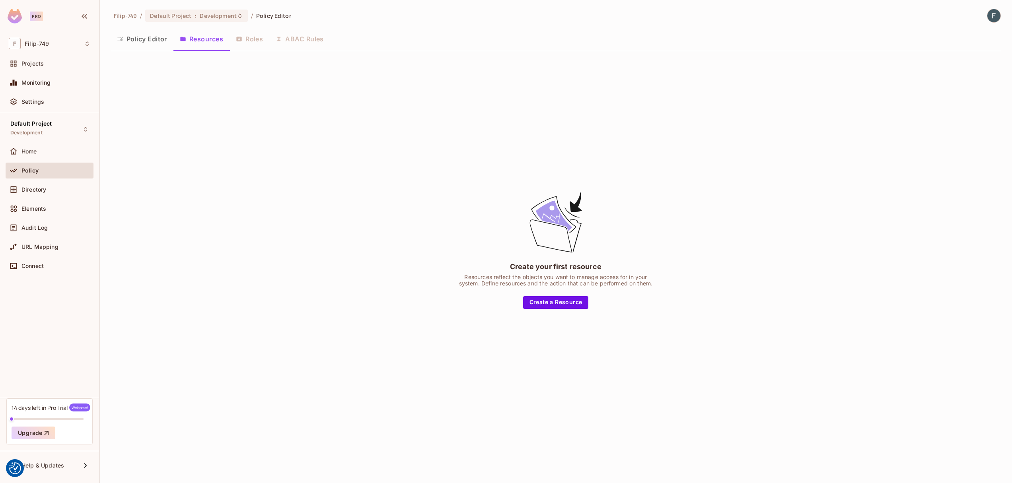
click at [146, 35] on button "Policy Editor" at bounding box center [142, 39] width 63 height 20
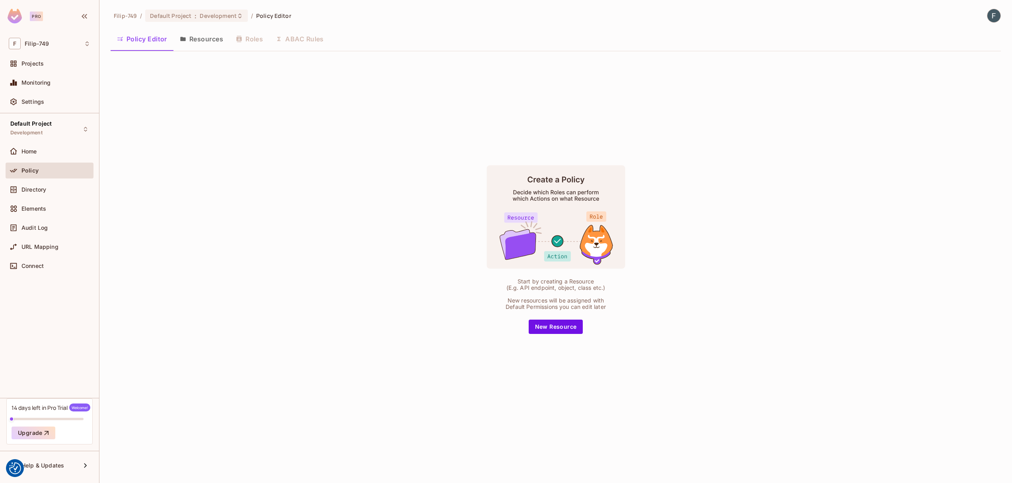
drag, startPoint x: 185, startPoint y: 36, endPoint x: 222, endPoint y: 34, distance: 37.1
click at [185, 36] on icon "button" at bounding box center [183, 39] width 6 height 6
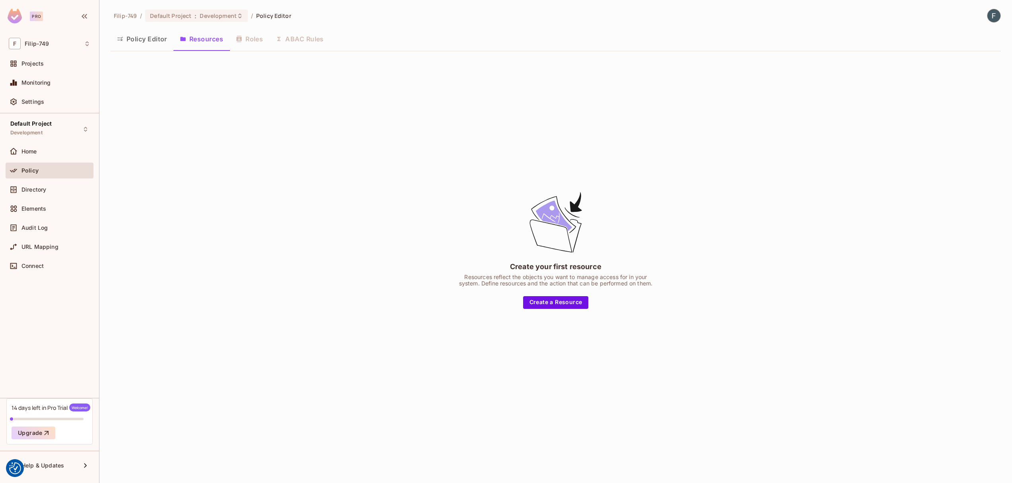
click at [240, 34] on div "Policy Editor Resources Roles ABAC Rules" at bounding box center [556, 39] width 890 height 20
click at [251, 38] on div "Policy Editor Resources Roles ABAC Rules" at bounding box center [556, 39] width 890 height 20
click at [296, 37] on div "Policy Editor Resources Roles ABAC Rules" at bounding box center [556, 39] width 890 height 20
click at [53, 187] on div "Directory" at bounding box center [55, 190] width 69 height 6
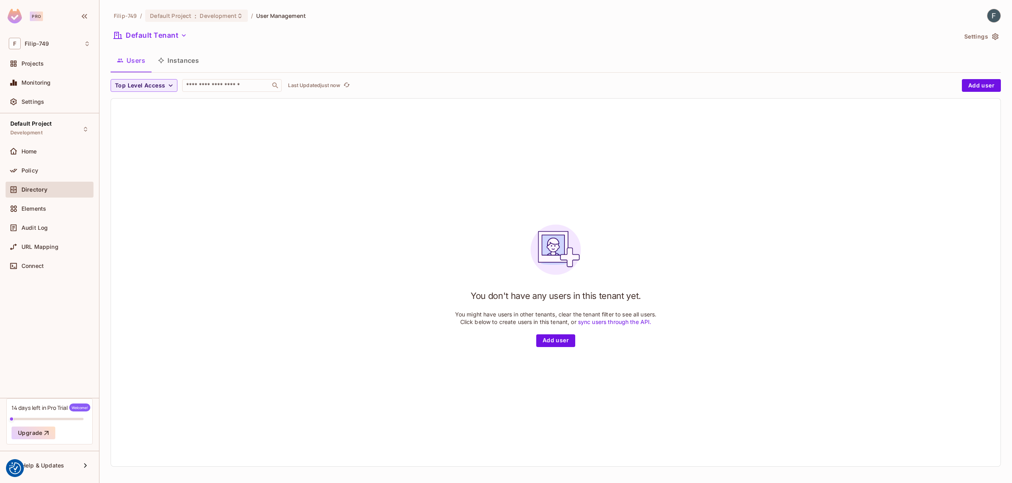
click at [48, 203] on div "Elements" at bounding box center [50, 209] width 88 height 16
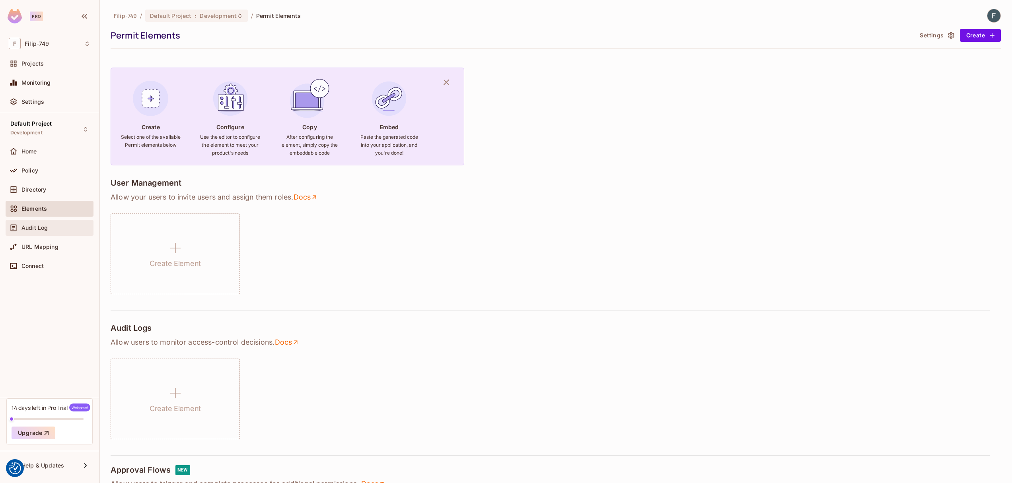
click at [40, 222] on div "Audit Log" at bounding box center [50, 228] width 88 height 16
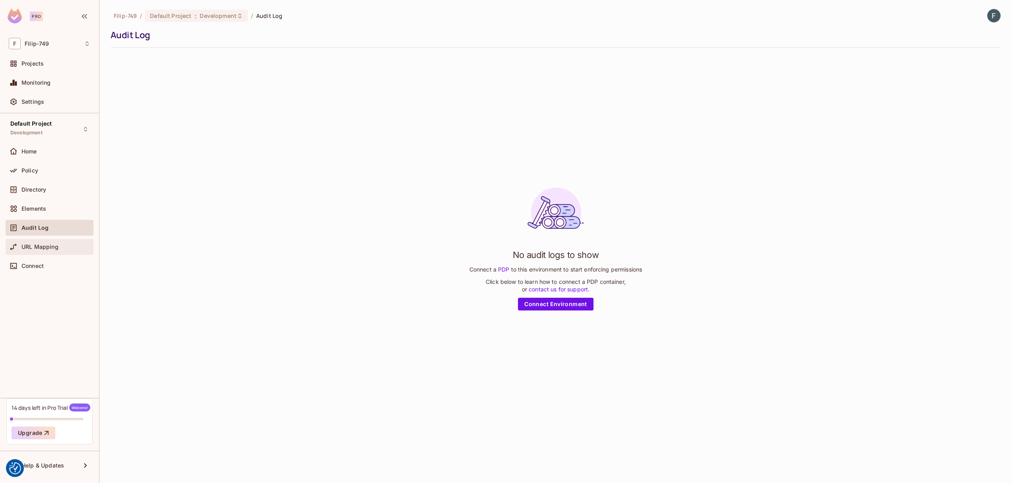
click at [62, 254] on div "URL Mapping" at bounding box center [50, 247] width 88 height 16
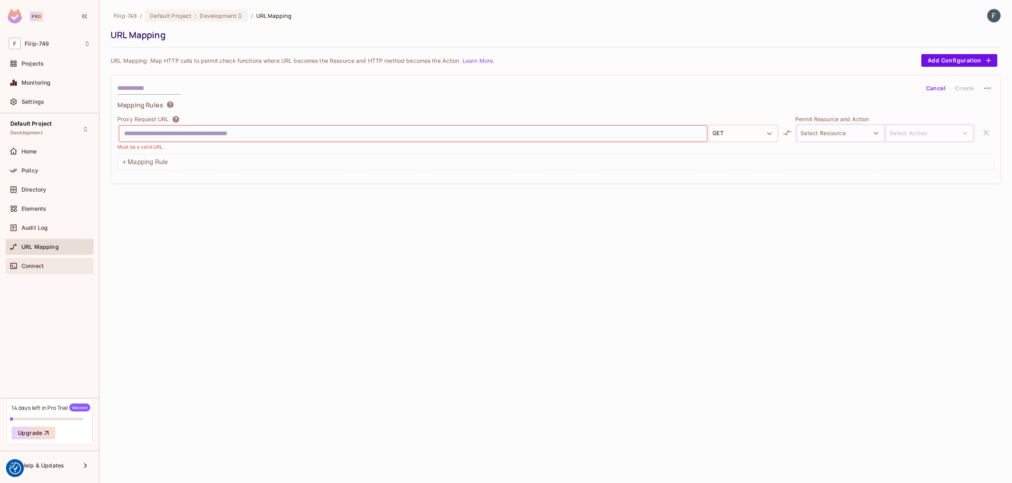
click at [61, 259] on div "Connect" at bounding box center [50, 266] width 88 height 16
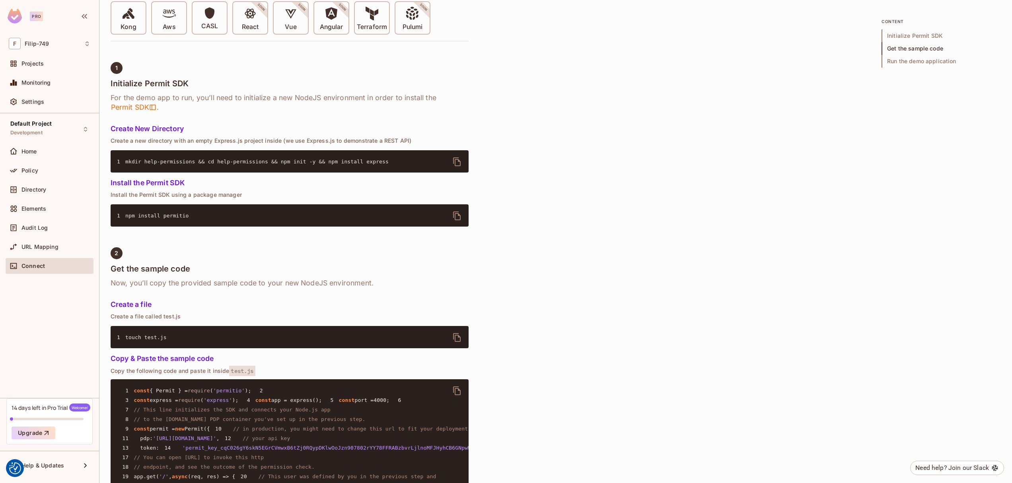
scroll to position [826, 0]
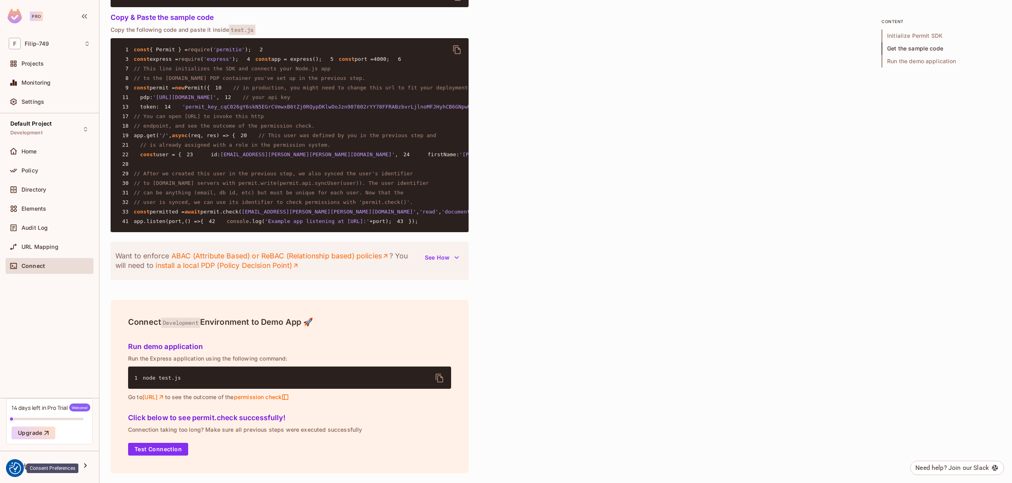
click at [17, 473] on img "Consent Preferences" at bounding box center [15, 469] width 12 height 12
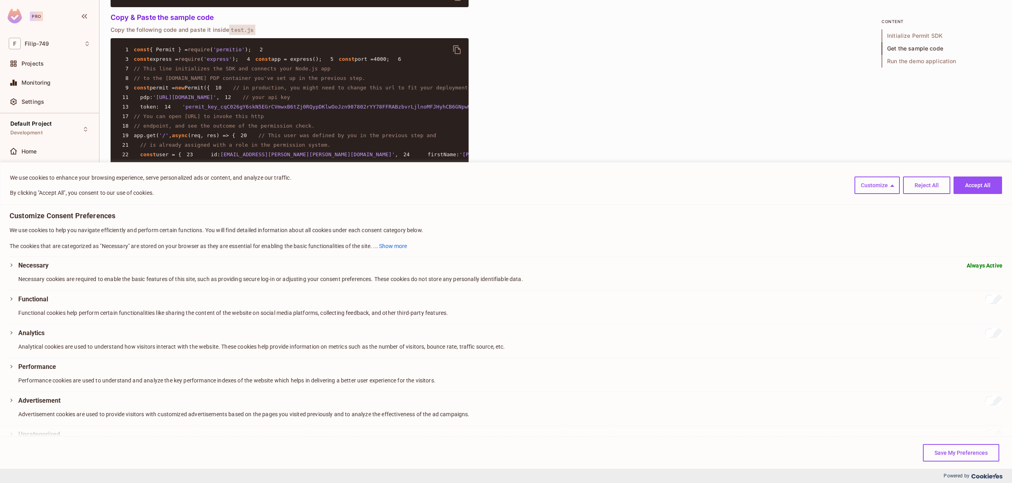
scroll to position [27, 0]
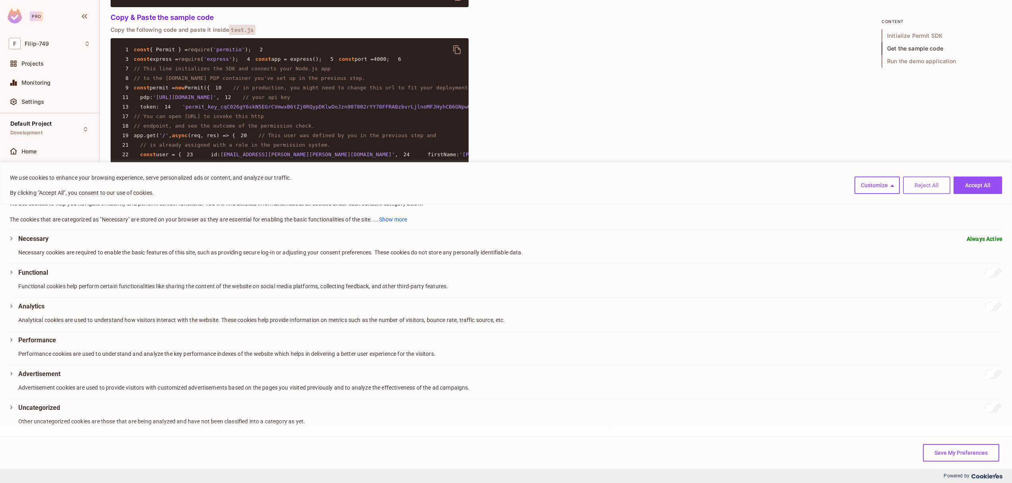
click at [941, 189] on button "Reject All" at bounding box center [926, 186] width 47 height 18
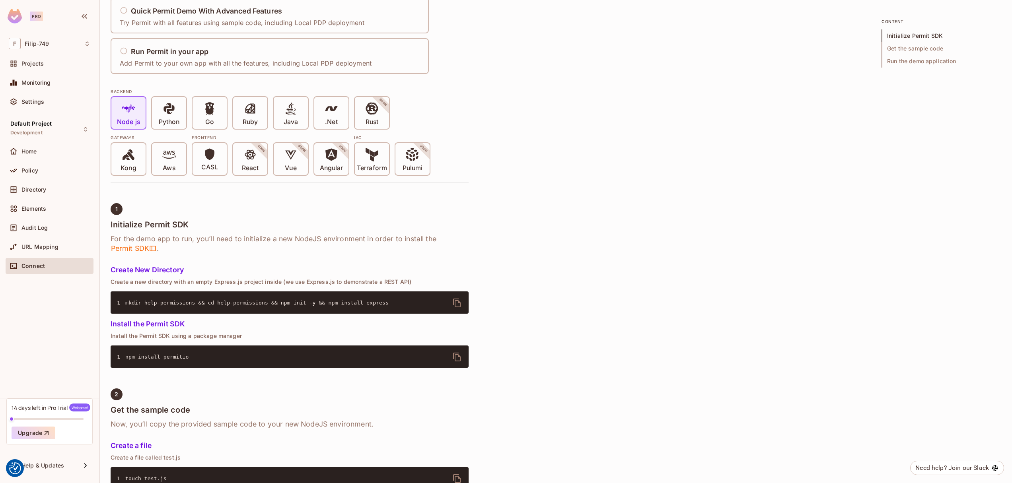
scroll to position [0, 0]
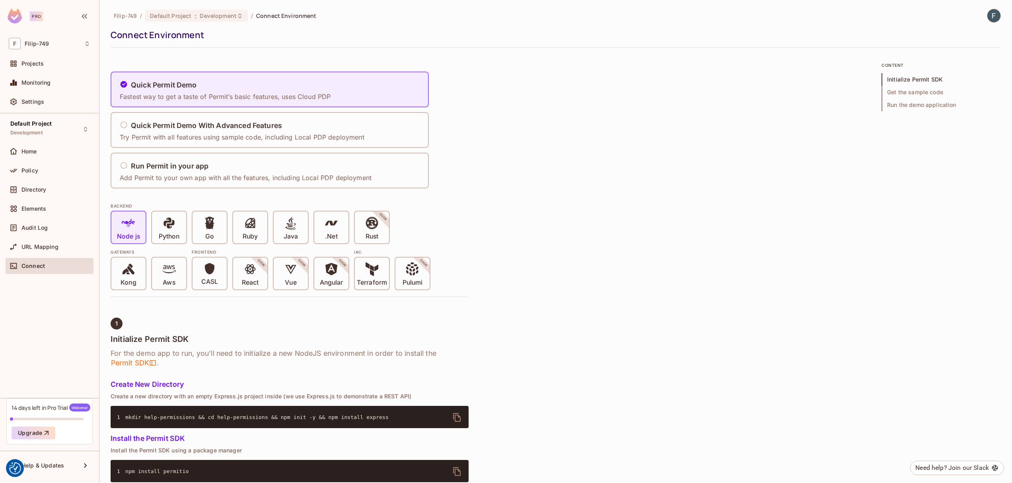
click at [993, 14] on img at bounding box center [993, 15] width 13 height 13
click at [951, 62] on span "Copy Environment Key" at bounding box center [968, 63] width 59 height 8
click at [987, 16] on img at bounding box center [993, 15] width 13 height 13
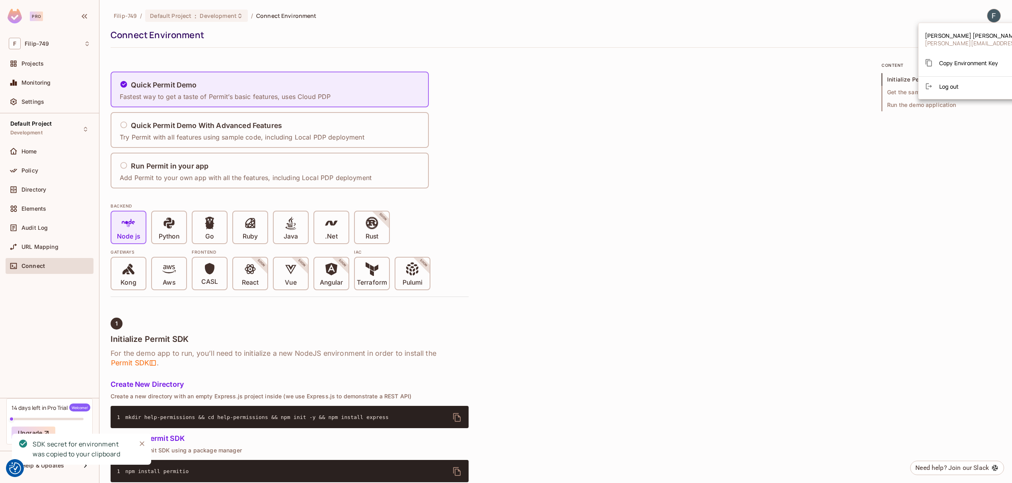
click at [87, 16] on div at bounding box center [506, 241] width 1012 height 483
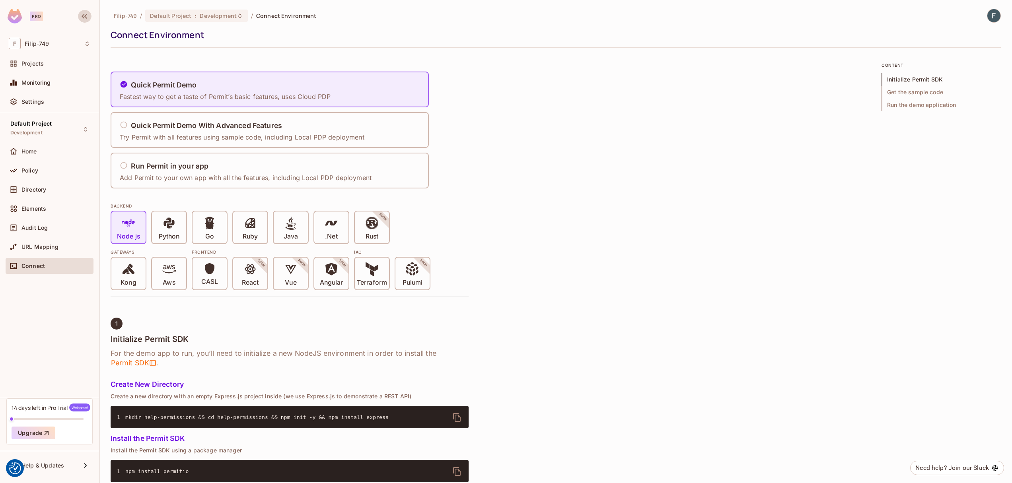
click at [85, 17] on icon "button" at bounding box center [85, 16] width 6 height 5
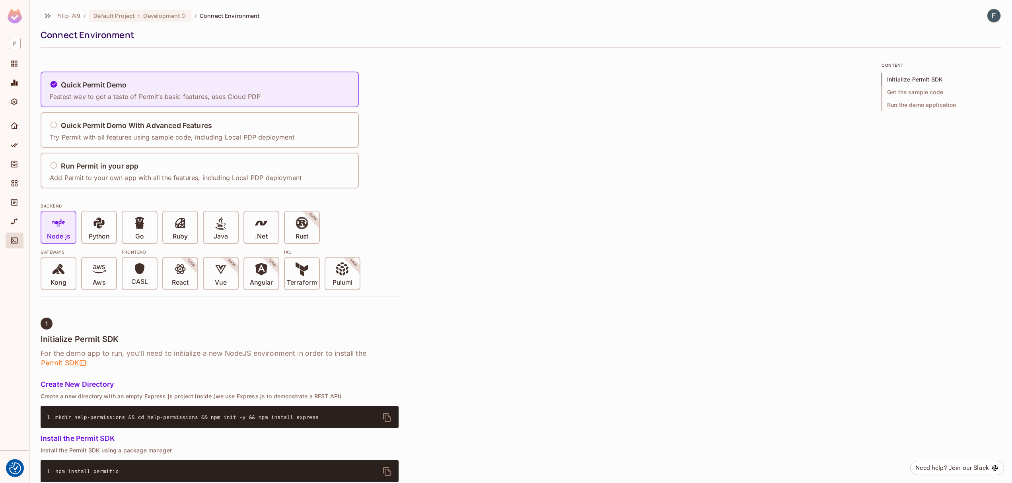
click at [18, 17] on img at bounding box center [15, 16] width 14 height 15
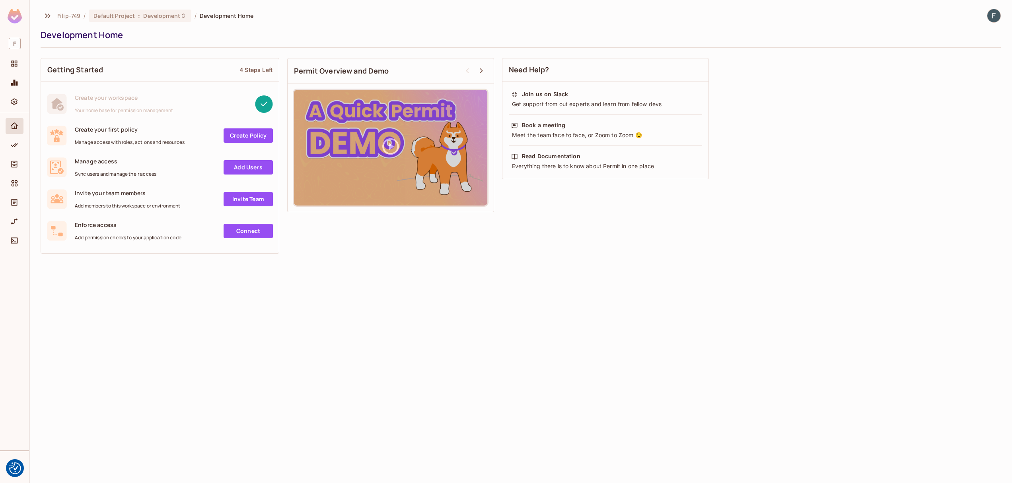
click at [19, 16] on img at bounding box center [15, 16] width 14 height 15
click at [42, 16] on button "button" at bounding box center [48, 16] width 14 height 13
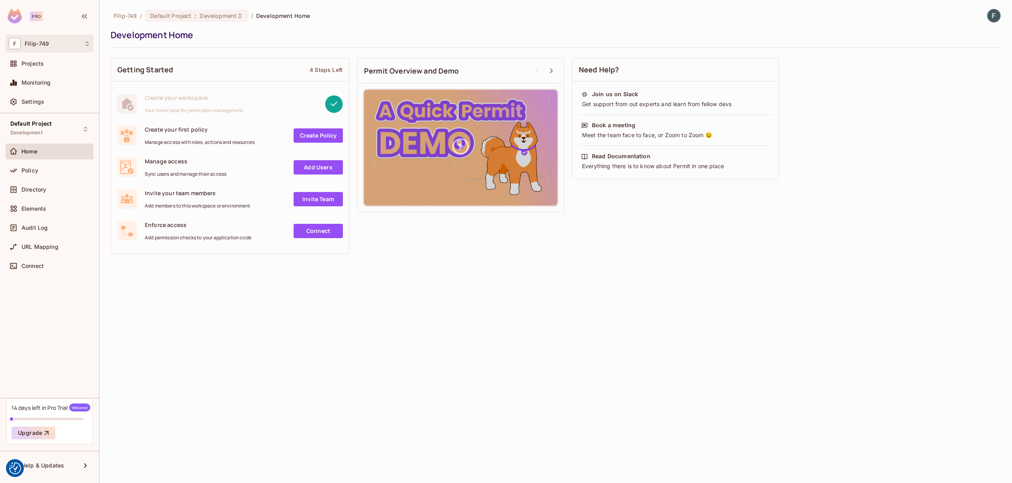
click at [86, 39] on div "F Filip-749" at bounding box center [50, 44] width 82 height 12
click at [86, 39] on div at bounding box center [506, 241] width 1012 height 483
click at [43, 104] on span "Settings" at bounding box center [32, 102] width 23 height 6
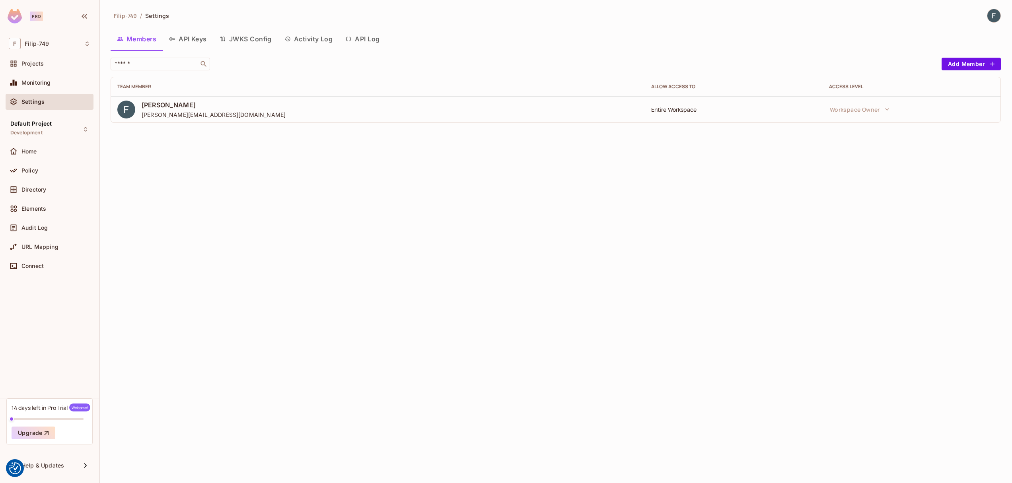
click at [181, 39] on button "API Keys" at bounding box center [188, 39] width 51 height 20
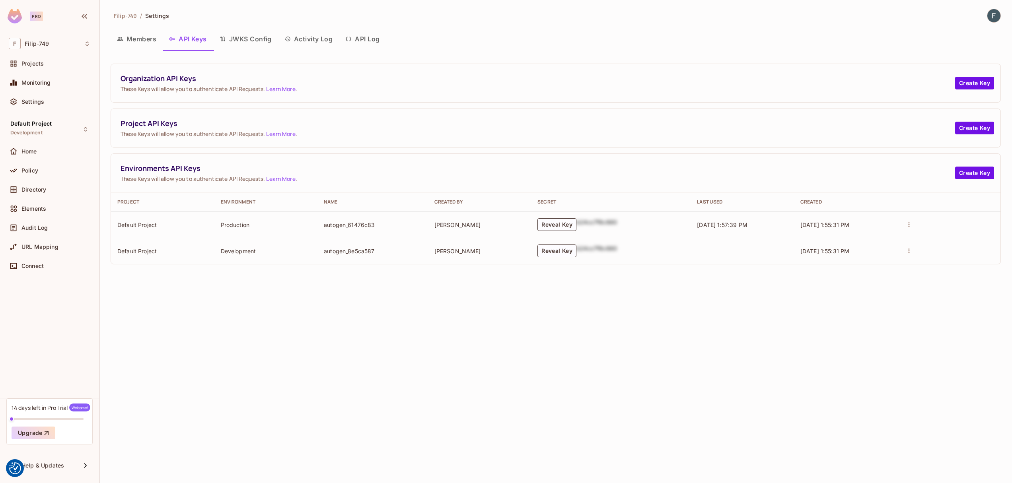
click at [247, 41] on button "JWKS Config" at bounding box center [245, 39] width 65 height 20
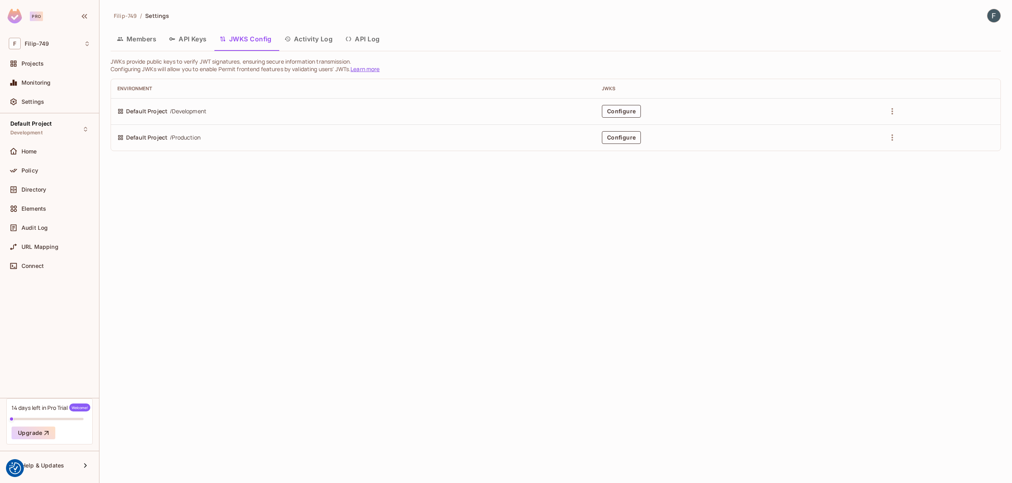
click at [626, 142] on button "Configure" at bounding box center [621, 137] width 39 height 13
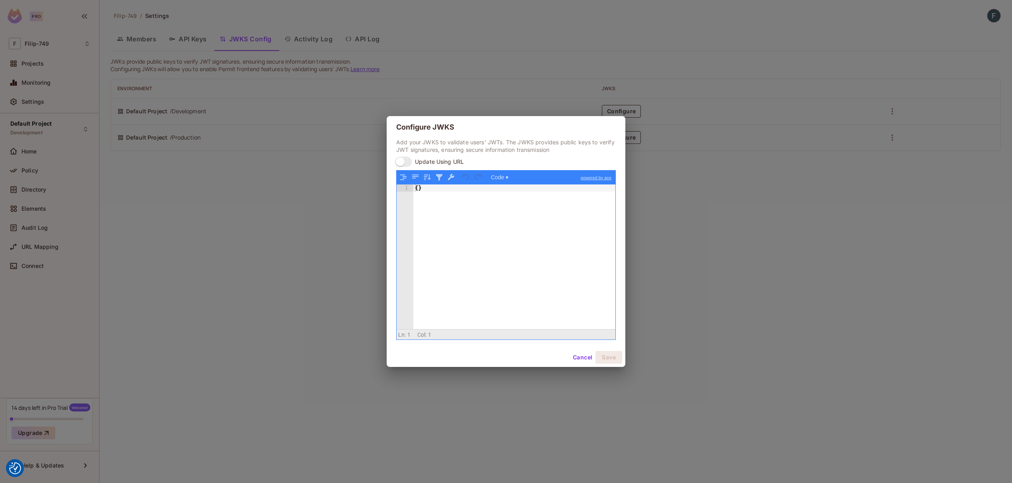
click at [362, 154] on div "Configure JWKS Add your JWKS to validate users' JWTs. The JWKS provides public …" at bounding box center [506, 241] width 1012 height 483
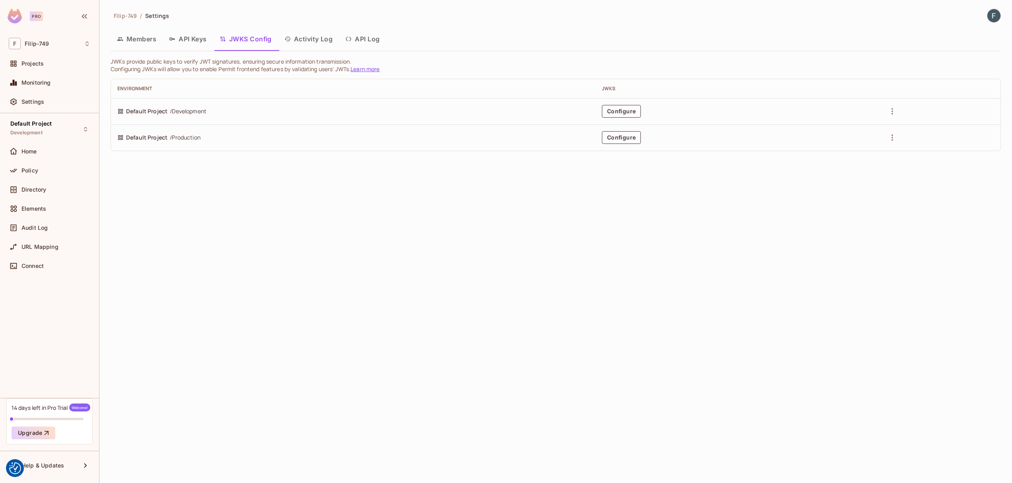
click at [315, 45] on button "Activity Log" at bounding box center [308, 39] width 61 height 20
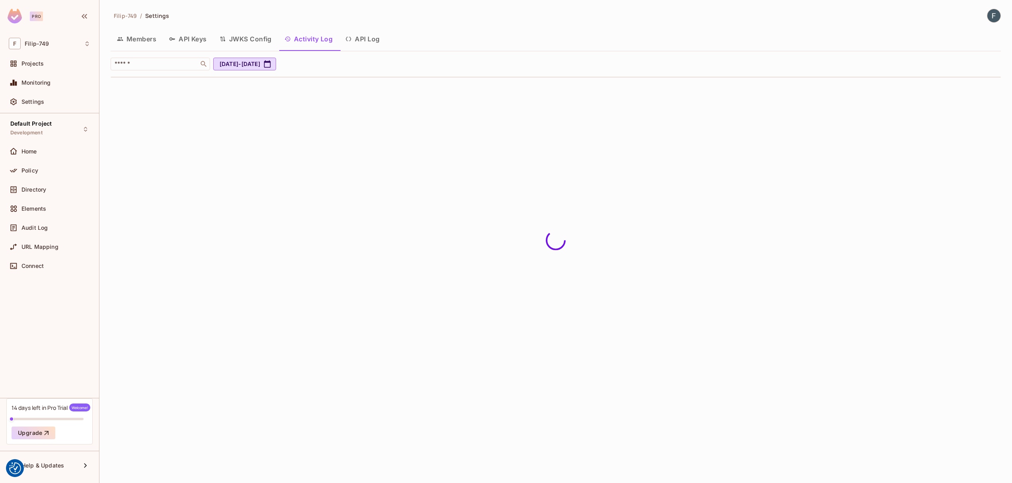
click at [358, 45] on button "API Log" at bounding box center [362, 39] width 47 height 20
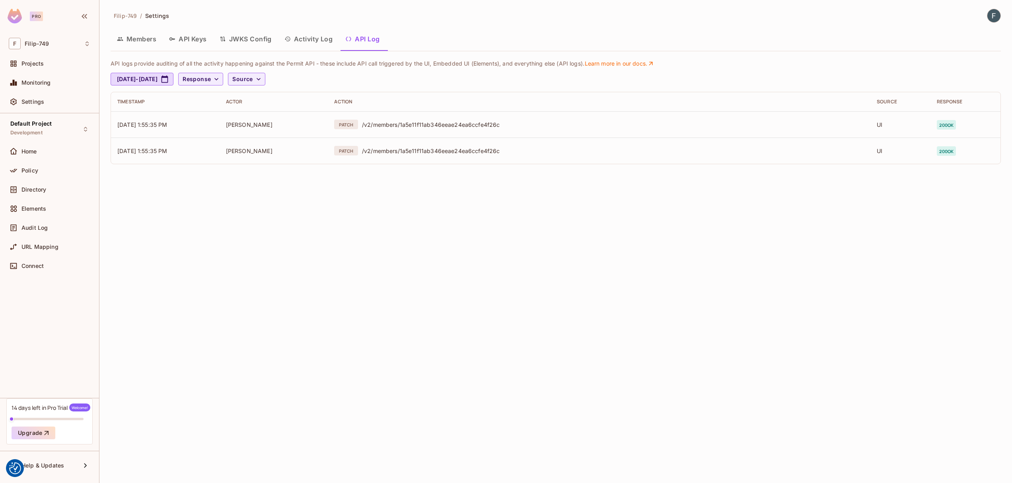
click at [201, 41] on button "API Keys" at bounding box center [188, 39] width 51 height 20
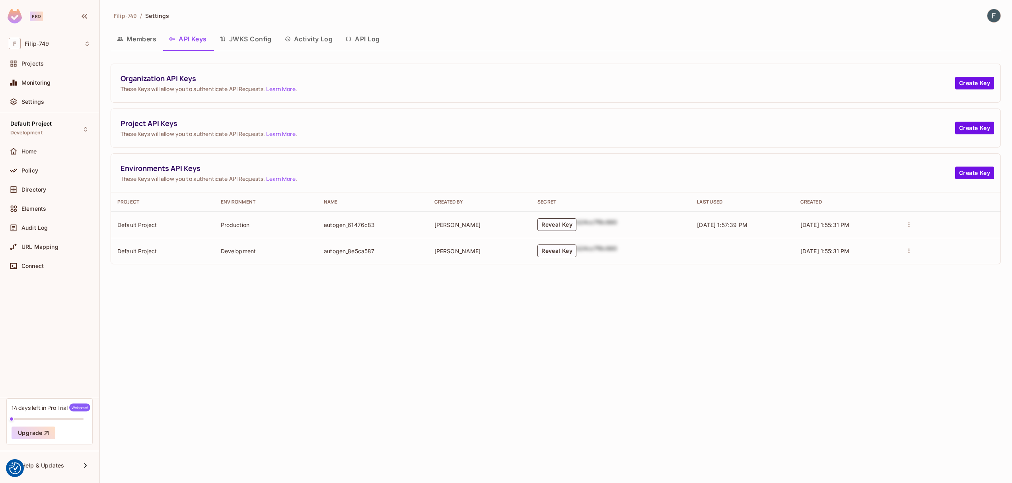
click at [154, 37] on button "Members" at bounding box center [137, 39] width 52 height 20
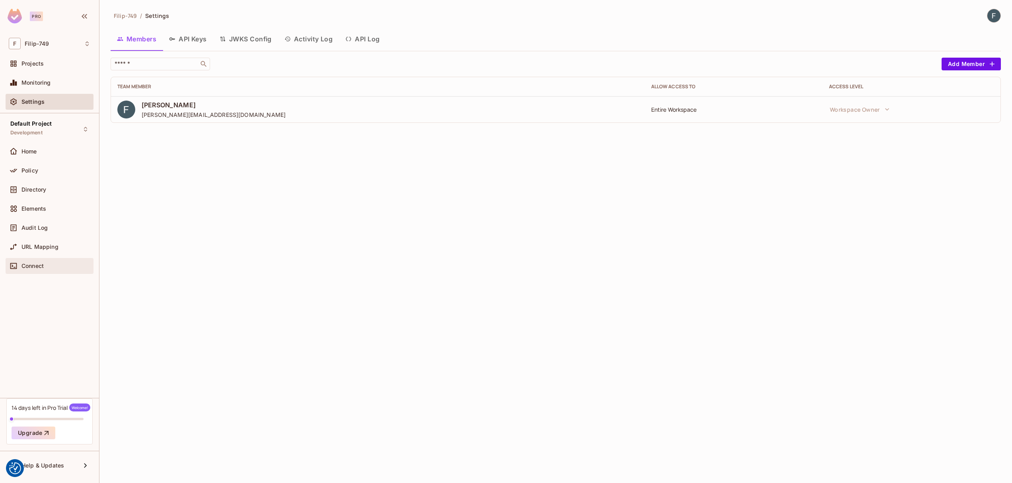
click at [6, 265] on div "Connect" at bounding box center [50, 266] width 88 height 16
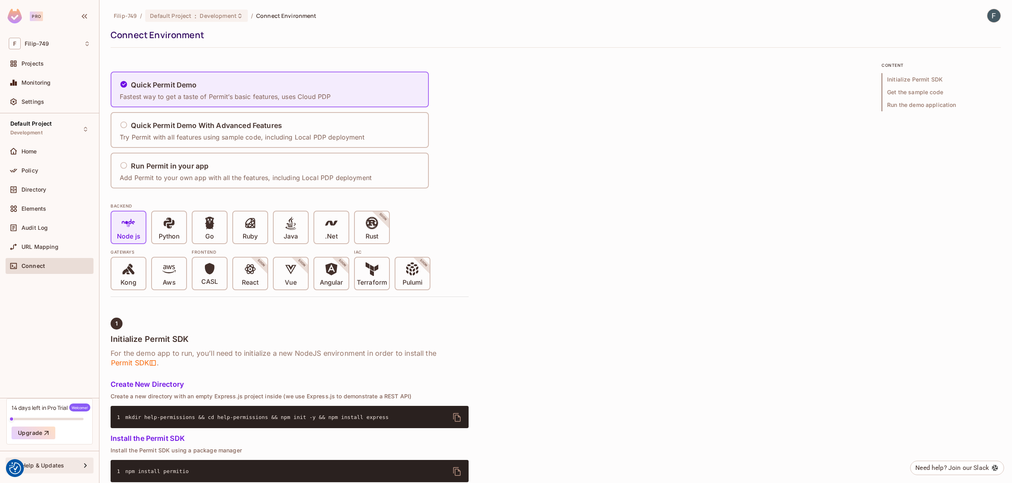
click at [67, 459] on div "Help & Updates" at bounding box center [50, 466] width 88 height 16
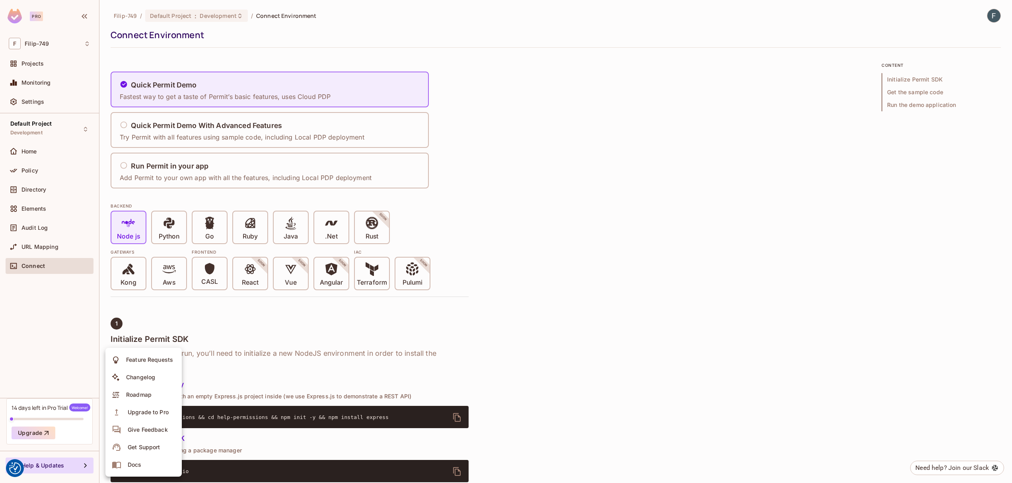
click at [41, 105] on div at bounding box center [506, 241] width 1012 height 483
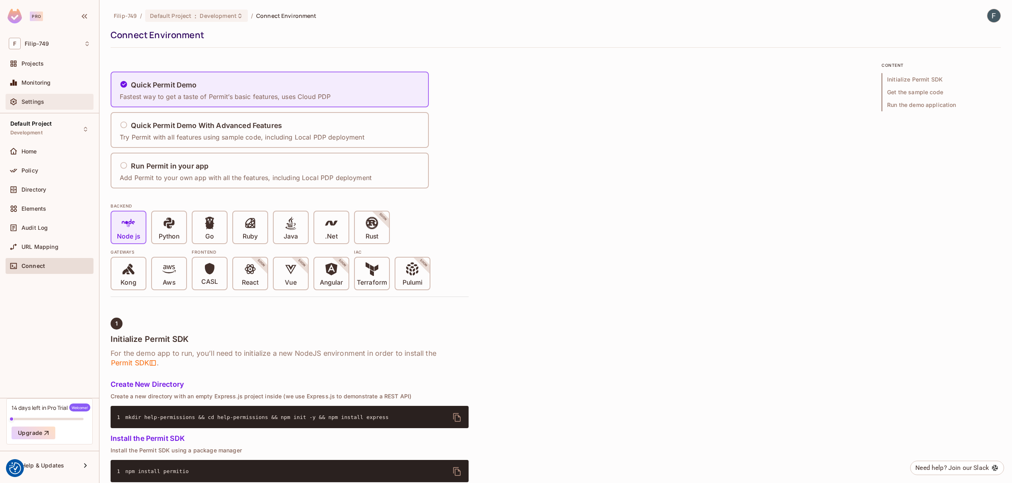
click at [40, 102] on span "Settings" at bounding box center [32, 102] width 23 height 6
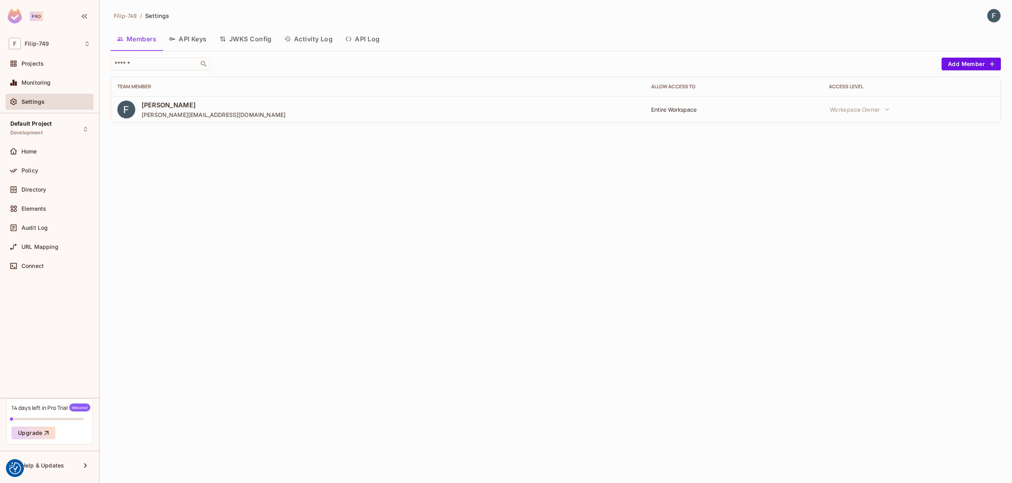
click at [141, 105] on div "Filip Rábara rabara.filip@gmail.com" at bounding box center [377, 110] width 521 height 18
click at [132, 105] on img at bounding box center [126, 110] width 18 height 18
click at [160, 105] on span "Filip Rábara" at bounding box center [214, 105] width 144 height 9
click at [53, 75] on div "Monitoring" at bounding box center [50, 83] width 88 height 16
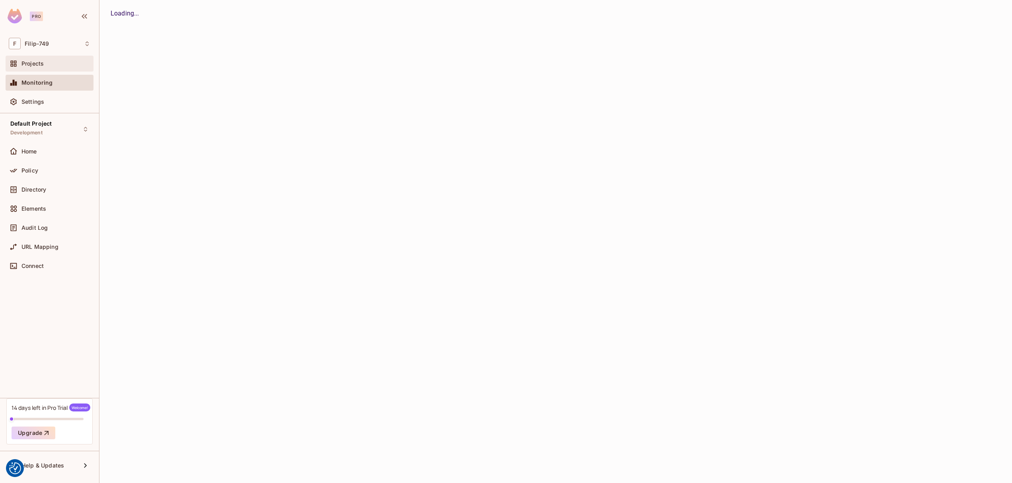
click at [54, 67] on div "Projects" at bounding box center [50, 64] width 82 height 10
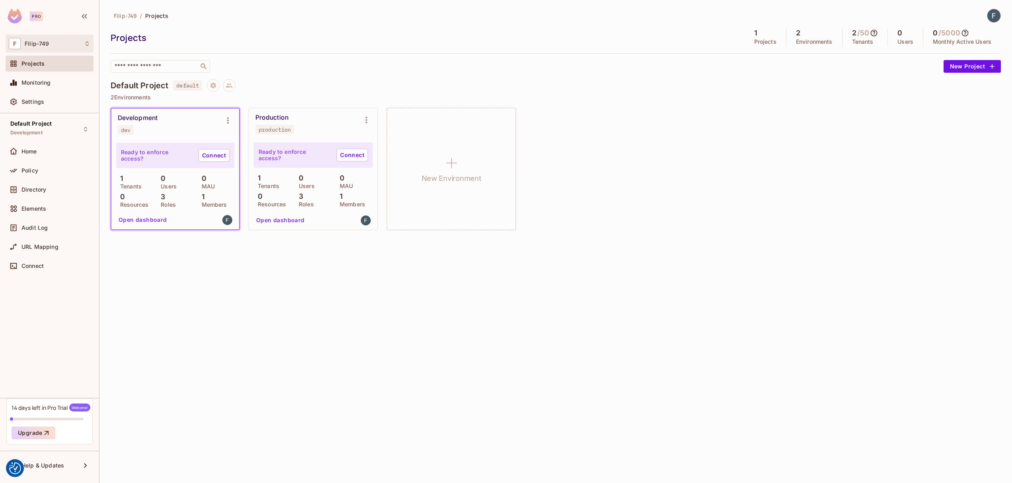
click at [81, 43] on div "F Filip-749" at bounding box center [50, 44] width 82 height 12
click at [81, 43] on div at bounding box center [506, 241] width 1012 height 483
click at [73, 76] on div "Monitoring" at bounding box center [50, 83] width 88 height 16
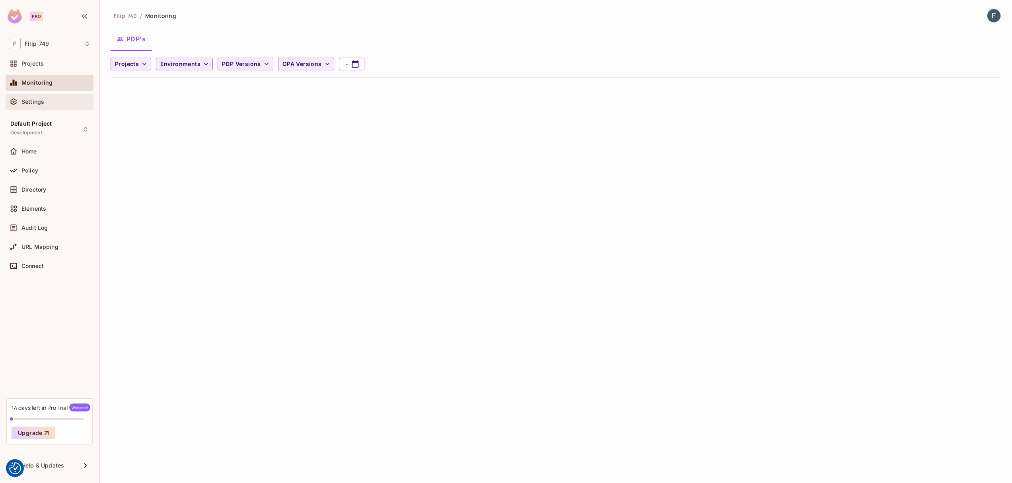
click at [69, 95] on div "Settings" at bounding box center [50, 102] width 88 height 16
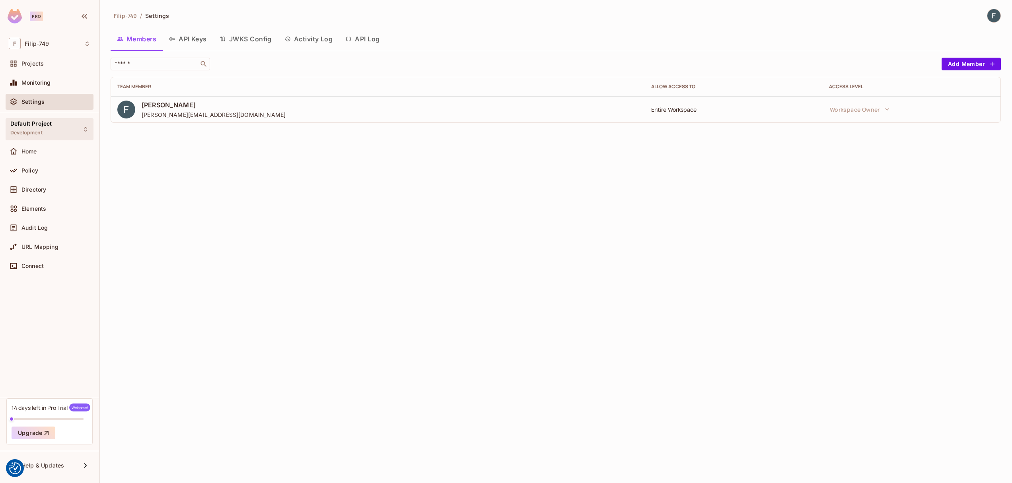
click at [59, 122] on div "Default Project Development" at bounding box center [50, 129] width 88 height 22
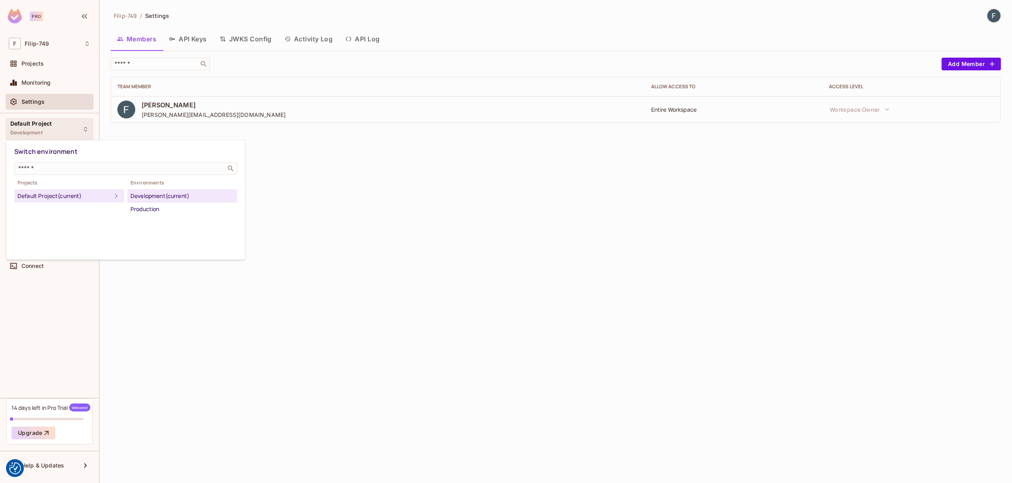
click at [61, 126] on div at bounding box center [506, 241] width 1012 height 483
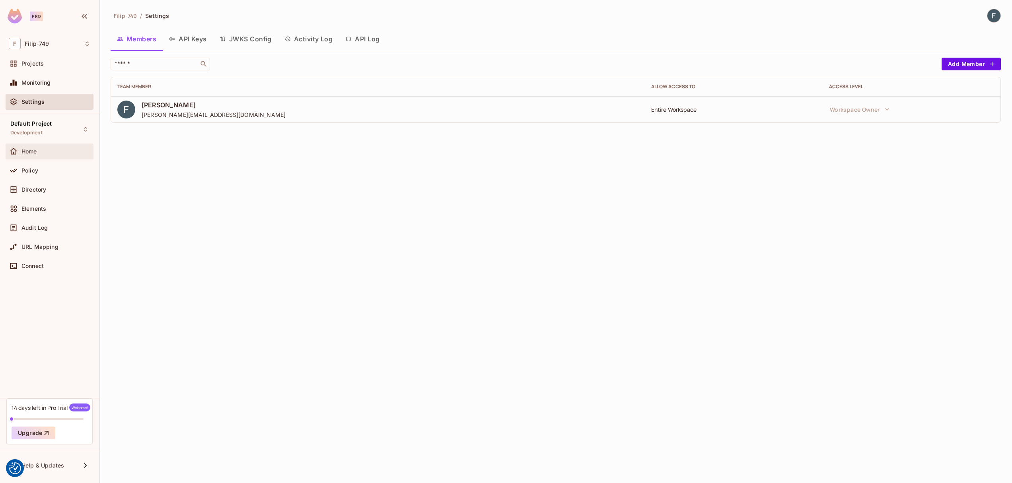
click at [51, 155] on div "Home" at bounding box center [50, 152] width 82 height 10
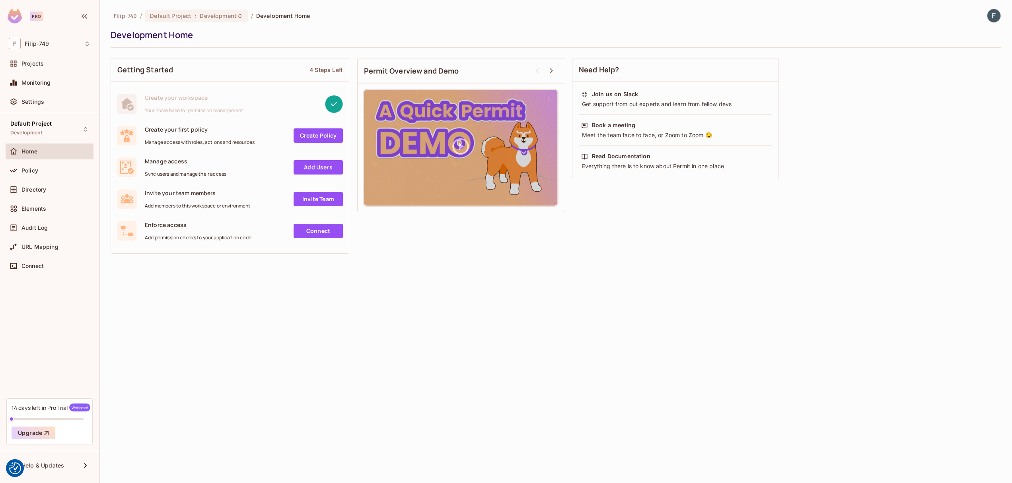
click at [306, 224] on link "Connect" at bounding box center [318, 231] width 49 height 14
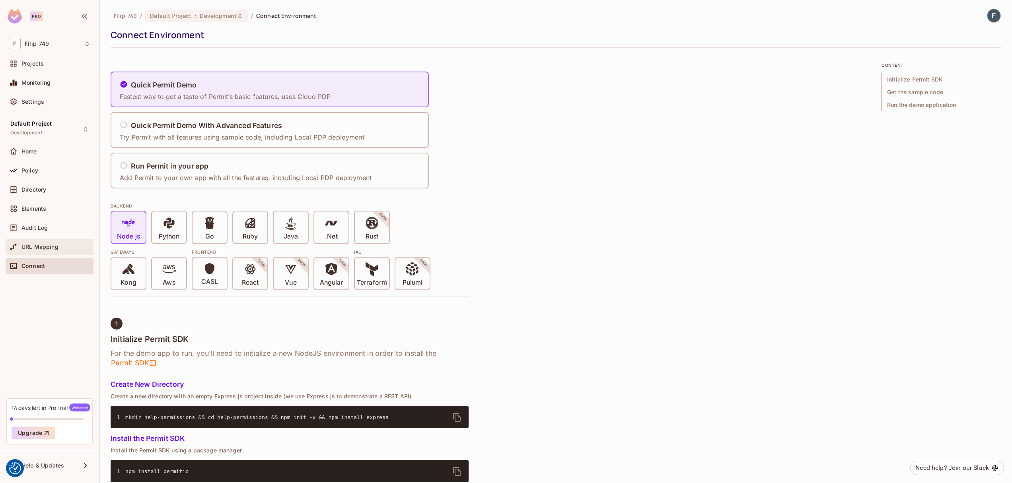
click at [40, 246] on span "URL Mapping" at bounding box center [39, 247] width 37 height 6
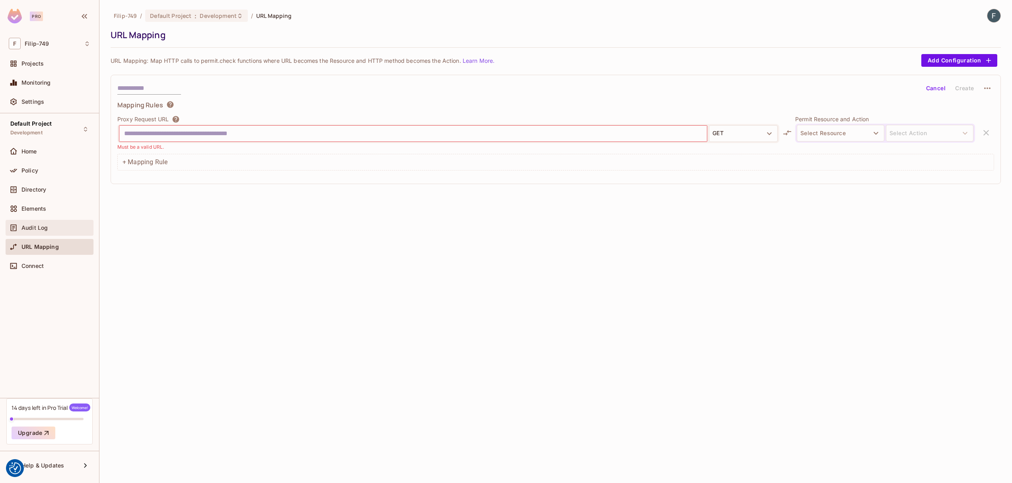
click at [44, 227] on span "Audit Log" at bounding box center [34, 228] width 26 height 6
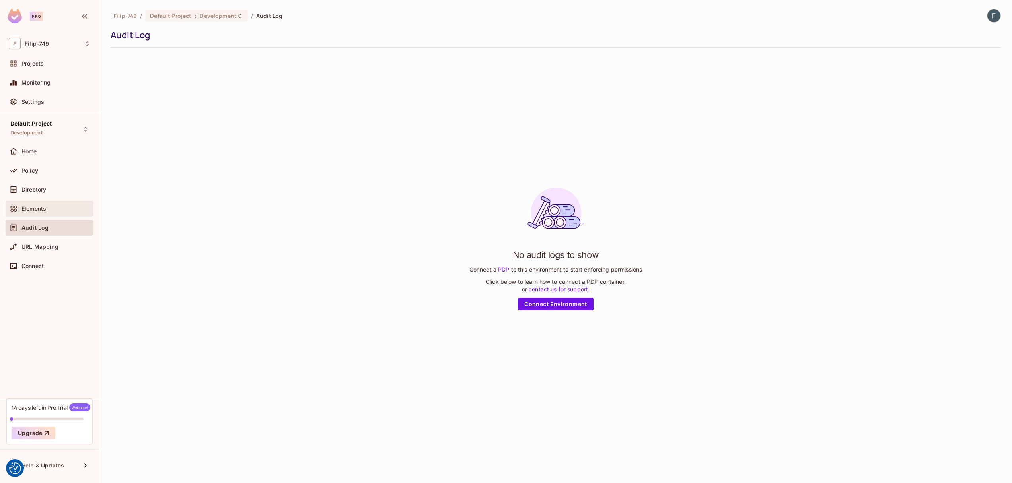
click at [49, 203] on div "Elements" at bounding box center [50, 209] width 88 height 16
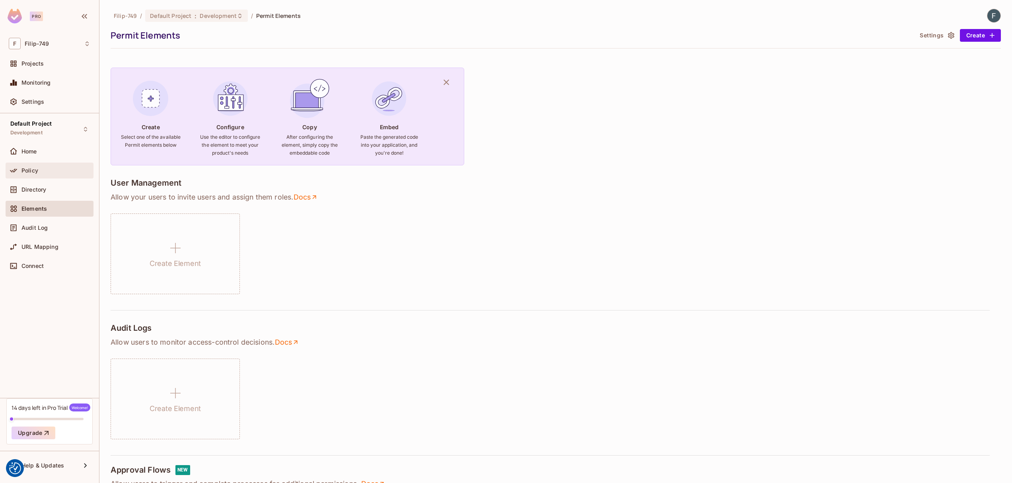
click at [47, 175] on div "Policy" at bounding box center [50, 171] width 88 height 16
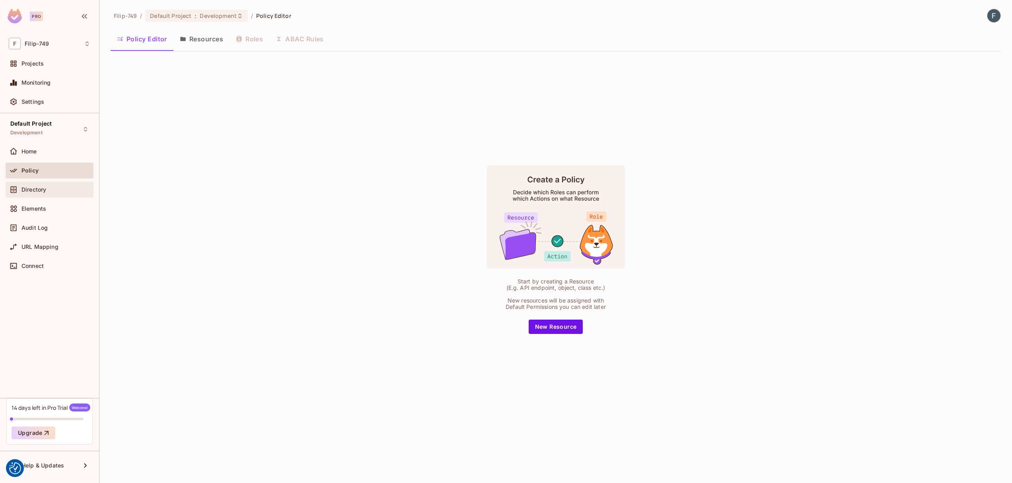
click at [50, 194] on div "Directory" at bounding box center [50, 190] width 82 height 10
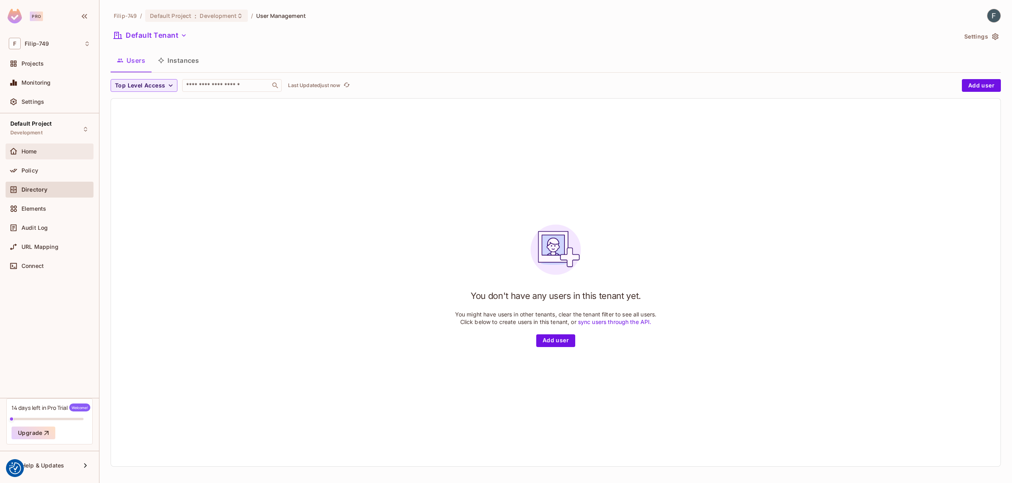
click at [47, 154] on div "Home" at bounding box center [55, 151] width 69 height 6
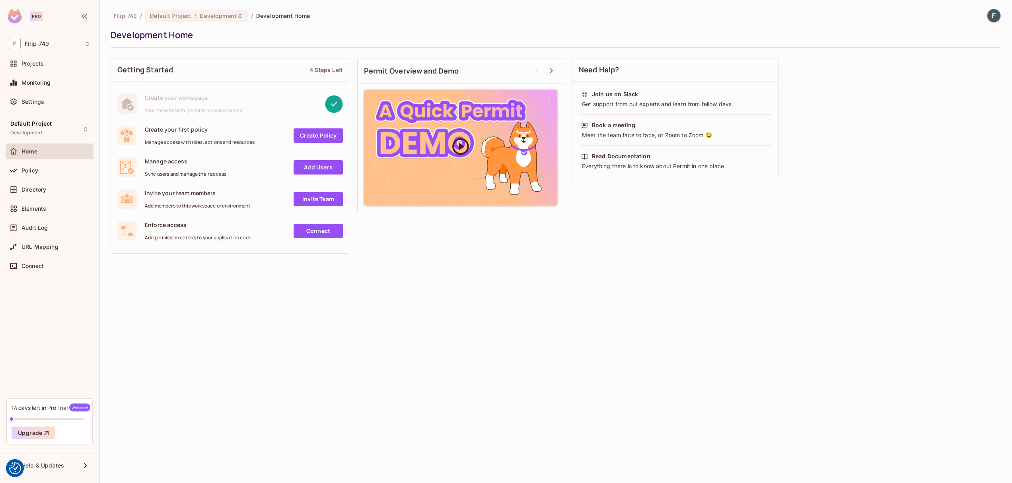
click at [459, 137] on icon at bounding box center [461, 146] width 20 height 20
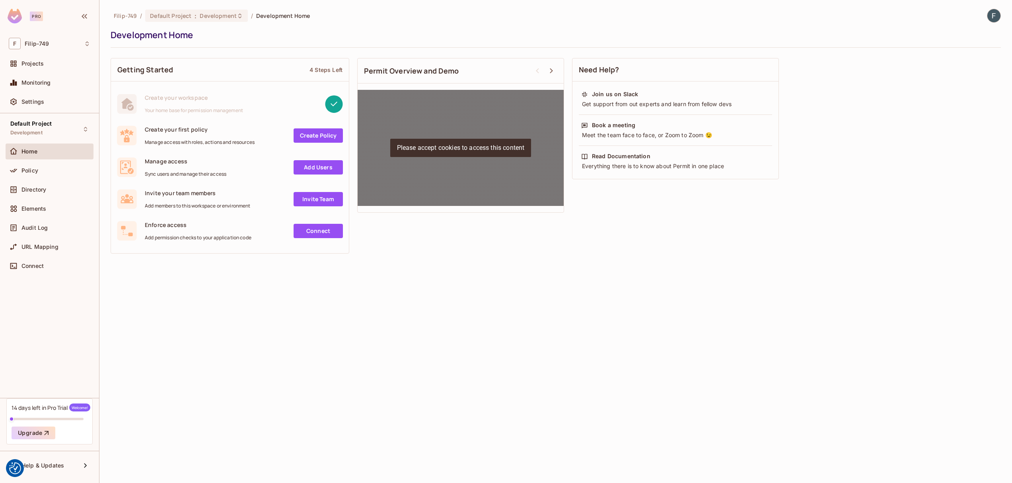
click at [443, 150] on p "Please accept cookies to access this content" at bounding box center [460, 148] width 141 height 18
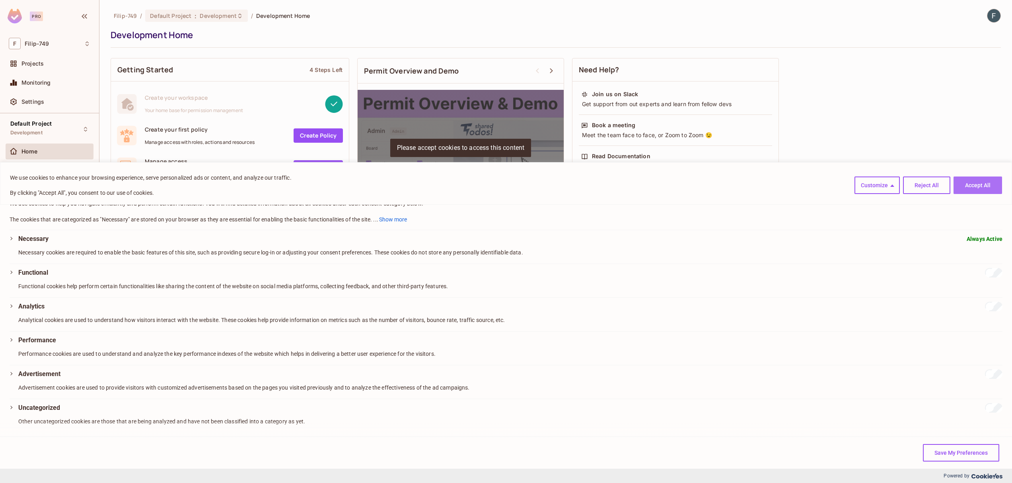
click at [980, 190] on button "Accept All" at bounding box center [978, 186] width 49 height 18
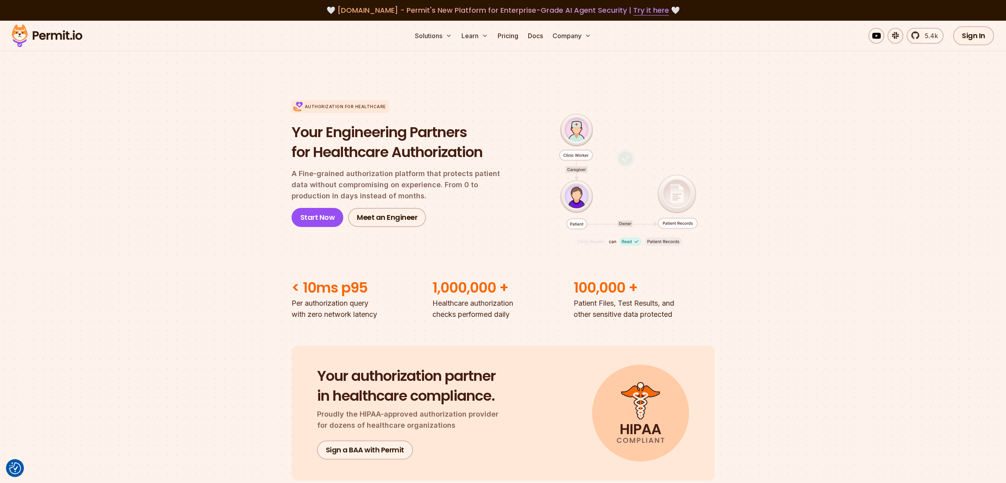
click at [77, 43] on img at bounding box center [47, 35] width 78 height 27
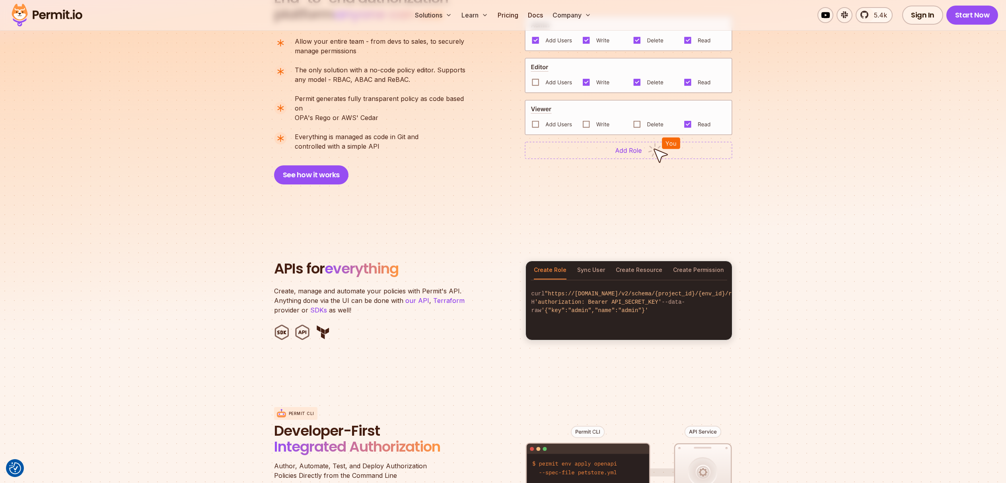
scroll to position [528, 0]
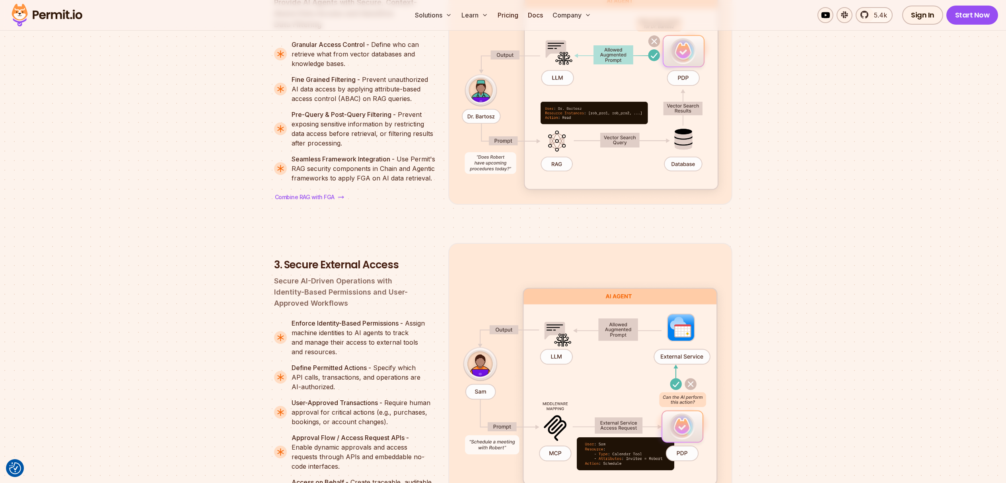
scroll to position [1540, 0]
